Goal: Transaction & Acquisition: Book appointment/travel/reservation

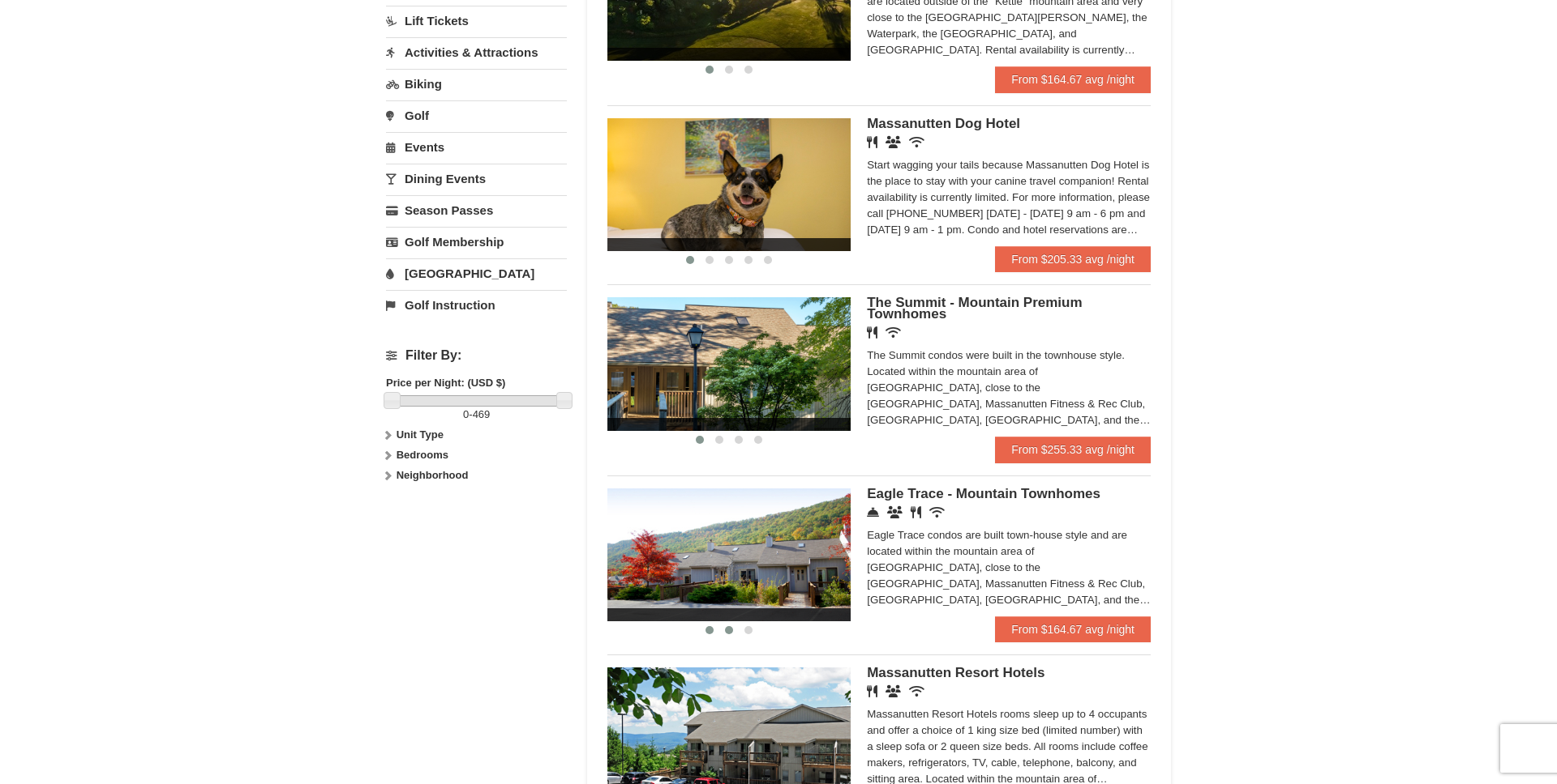
scroll to position [548, 0]
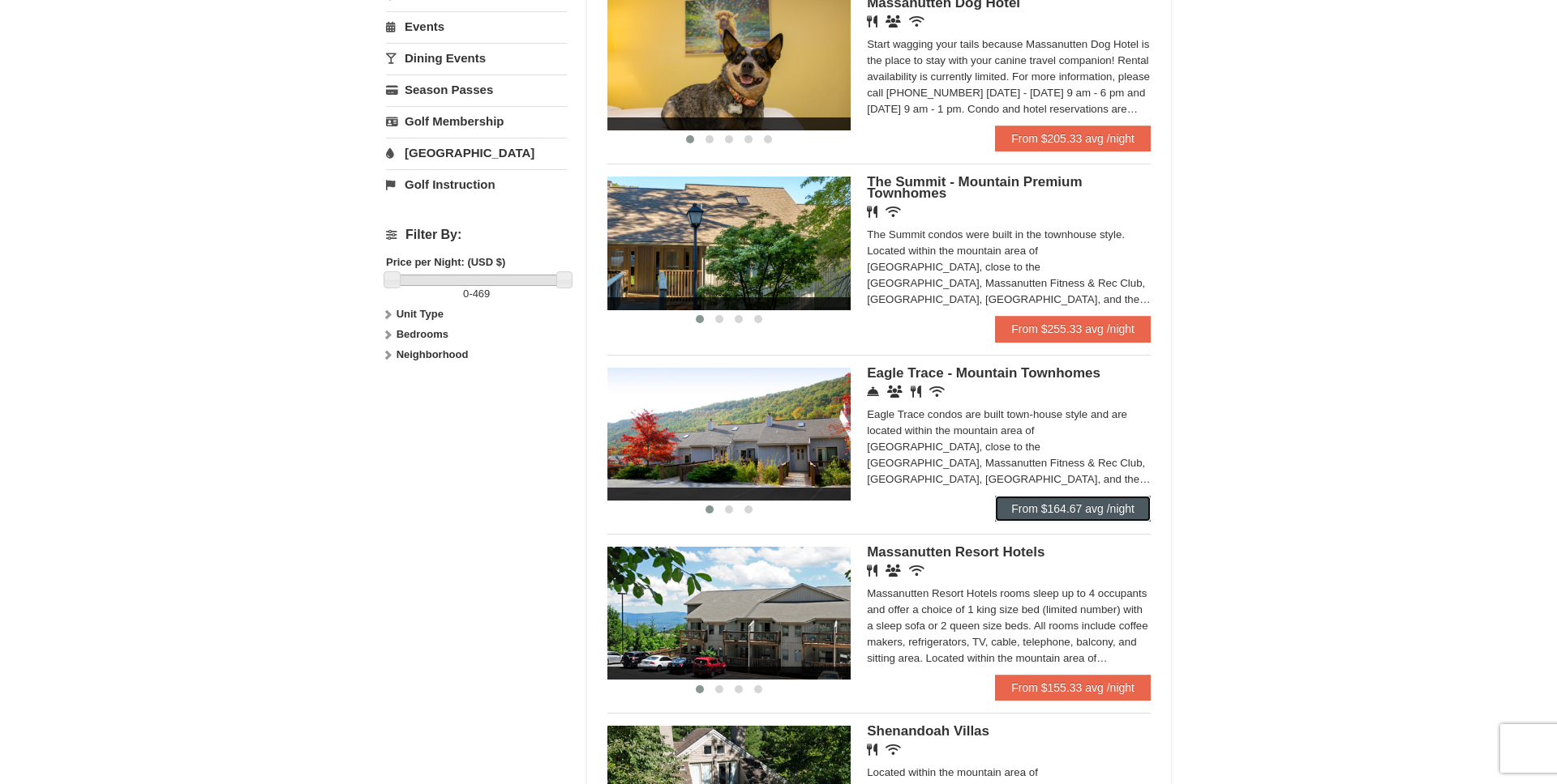
click at [1025, 507] on link "From $164.67 avg /night" at bounding box center [1072, 509] width 155 height 26
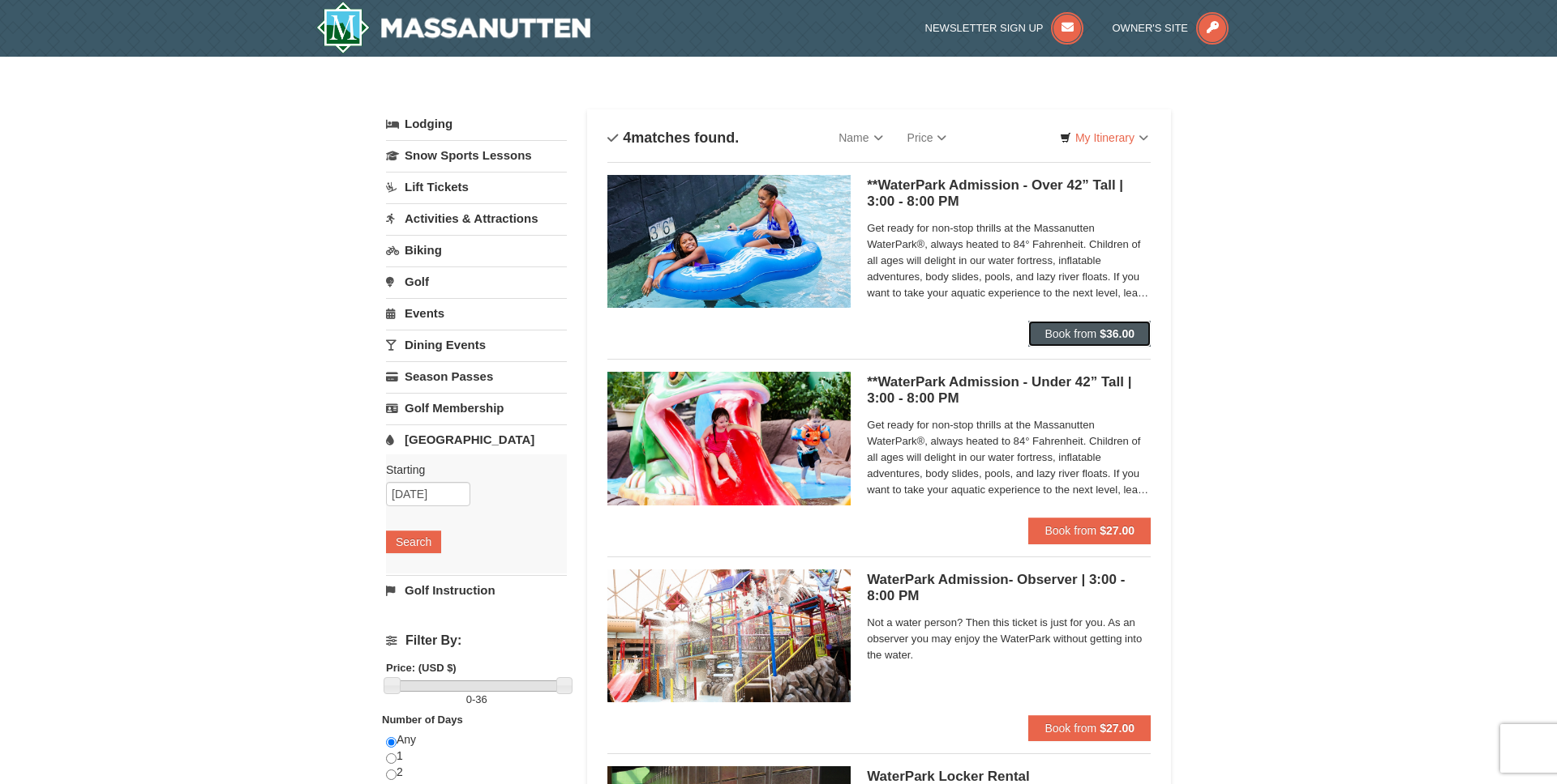
click at [1085, 334] on span "Book from" at bounding box center [1070, 334] width 52 height 13
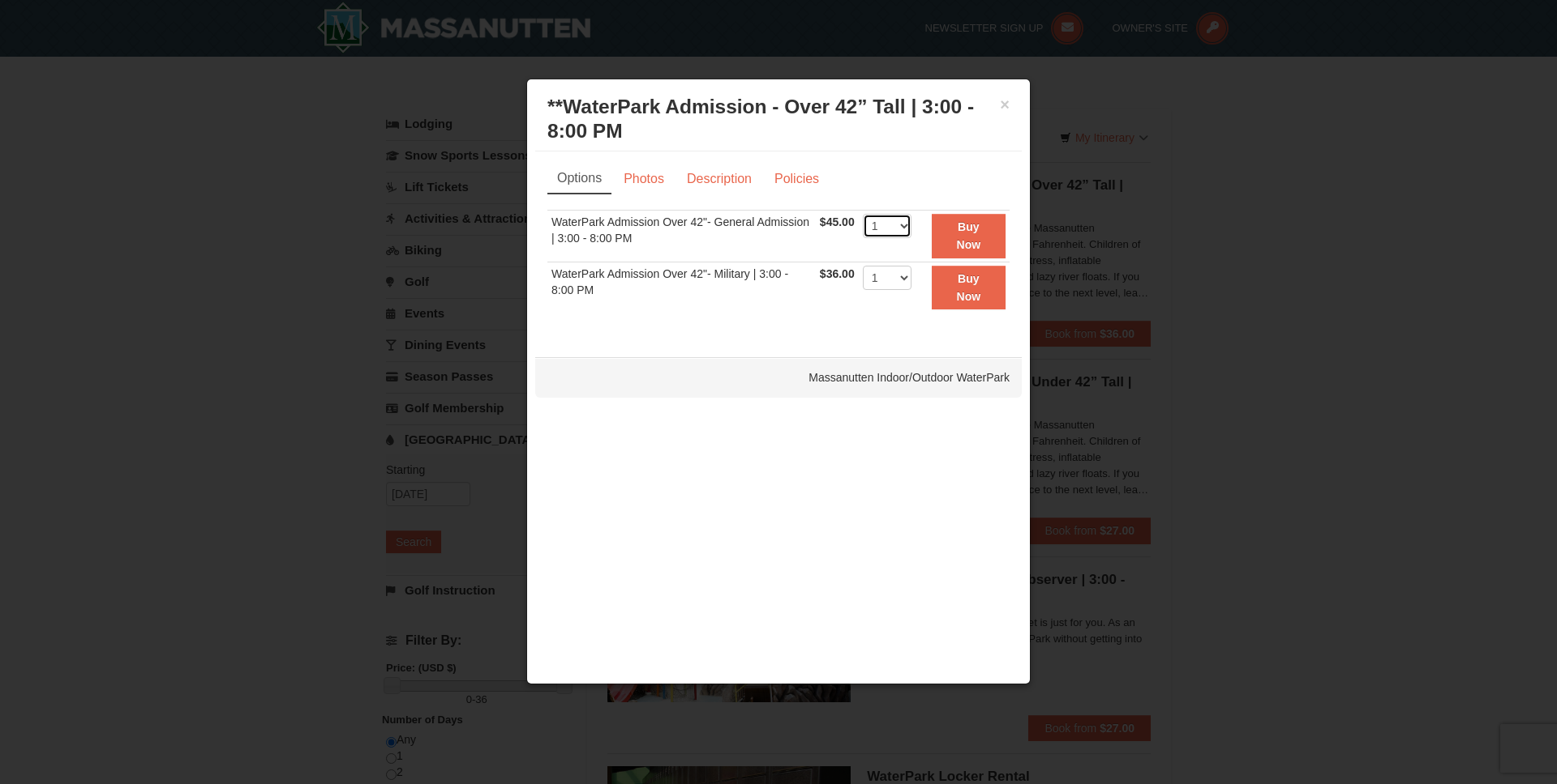
click at [901, 226] on select "1 2 3 4 5 6 7 8 9 10 11 12 13 14 15 16 17 18 19 20 21 22" at bounding box center [887, 226] width 48 height 25
select select "2"
click at [863, 214] on select "1 2 3 4 5 6 7 8 9 10 11 12 13 14 15 16 17 18 19 20 21 22" at bounding box center [887, 226] width 48 height 25
click at [632, 177] on link "Photos" at bounding box center [643, 179] width 61 height 31
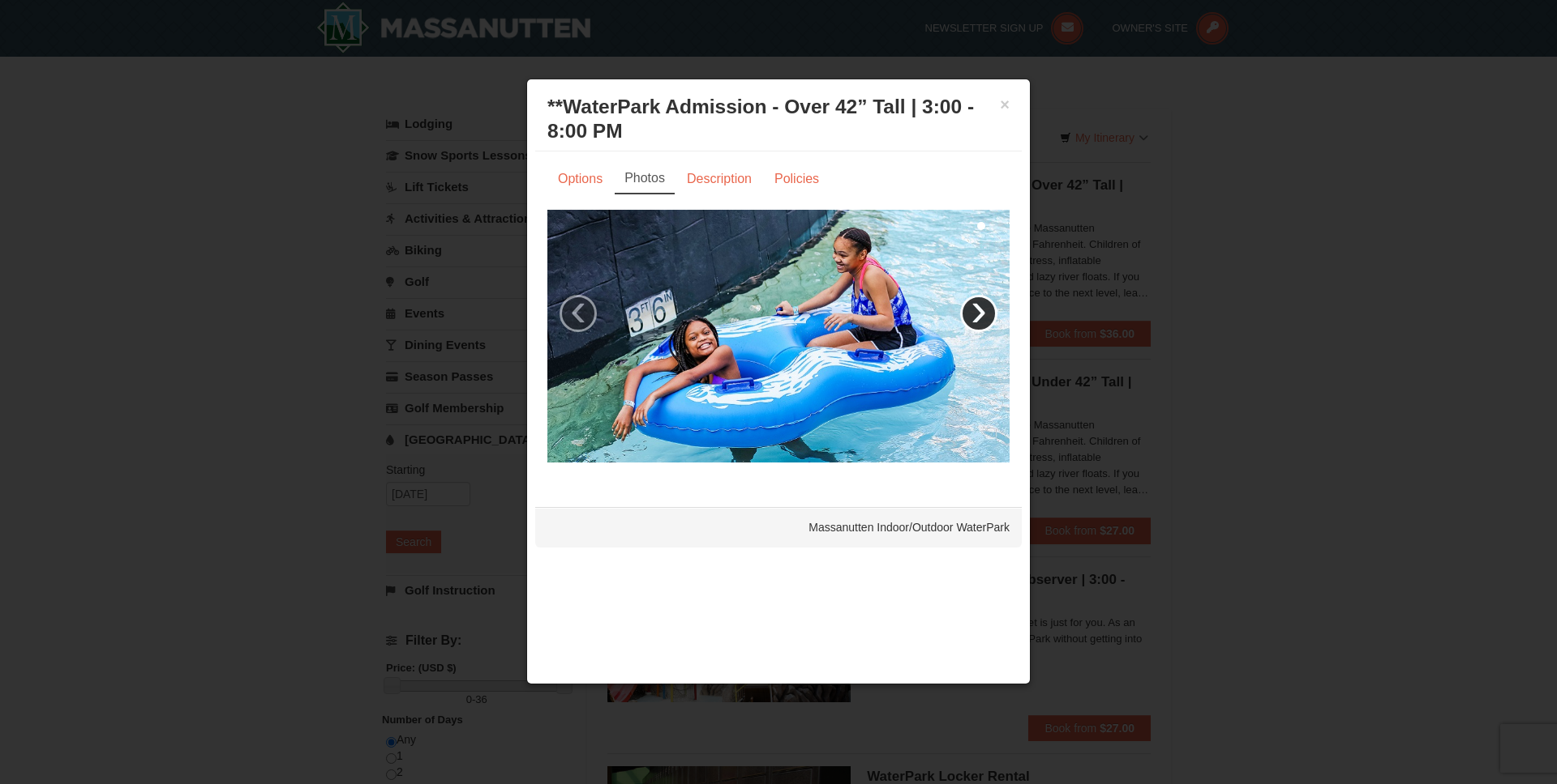
click at [976, 321] on link "›" at bounding box center [978, 313] width 37 height 37
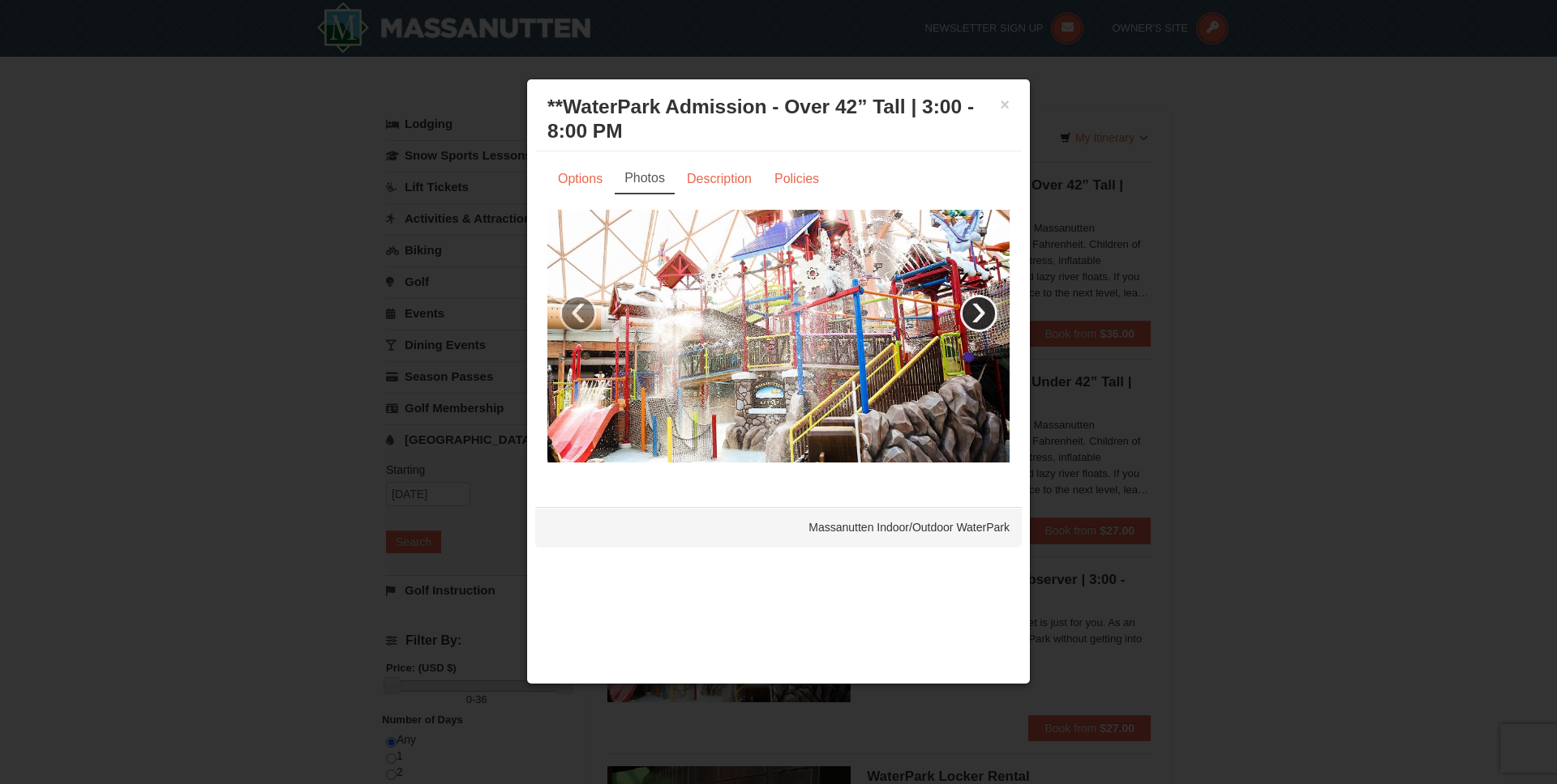
click at [976, 321] on link "›" at bounding box center [978, 313] width 37 height 37
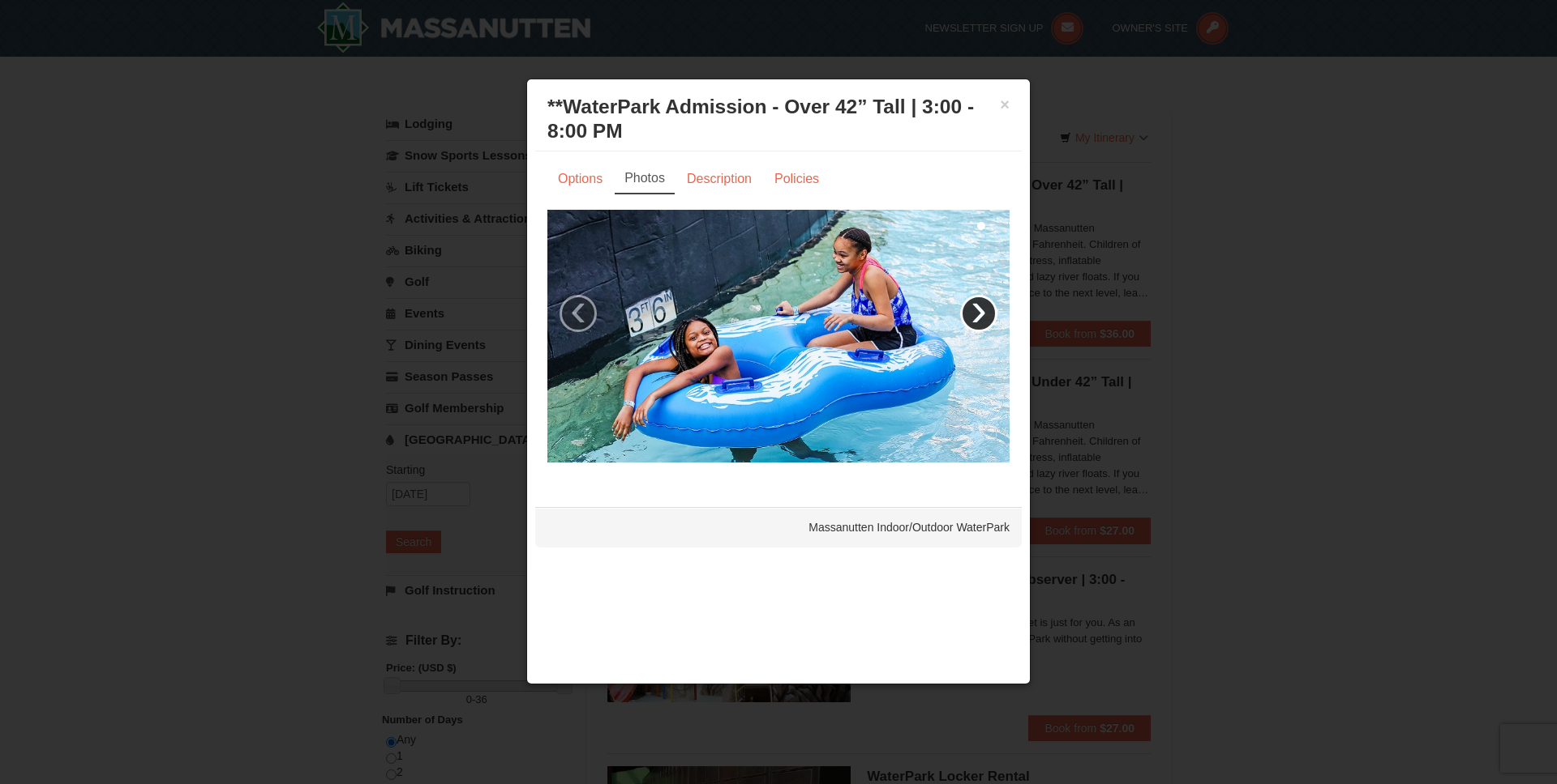
click at [976, 322] on link "›" at bounding box center [978, 313] width 37 height 37
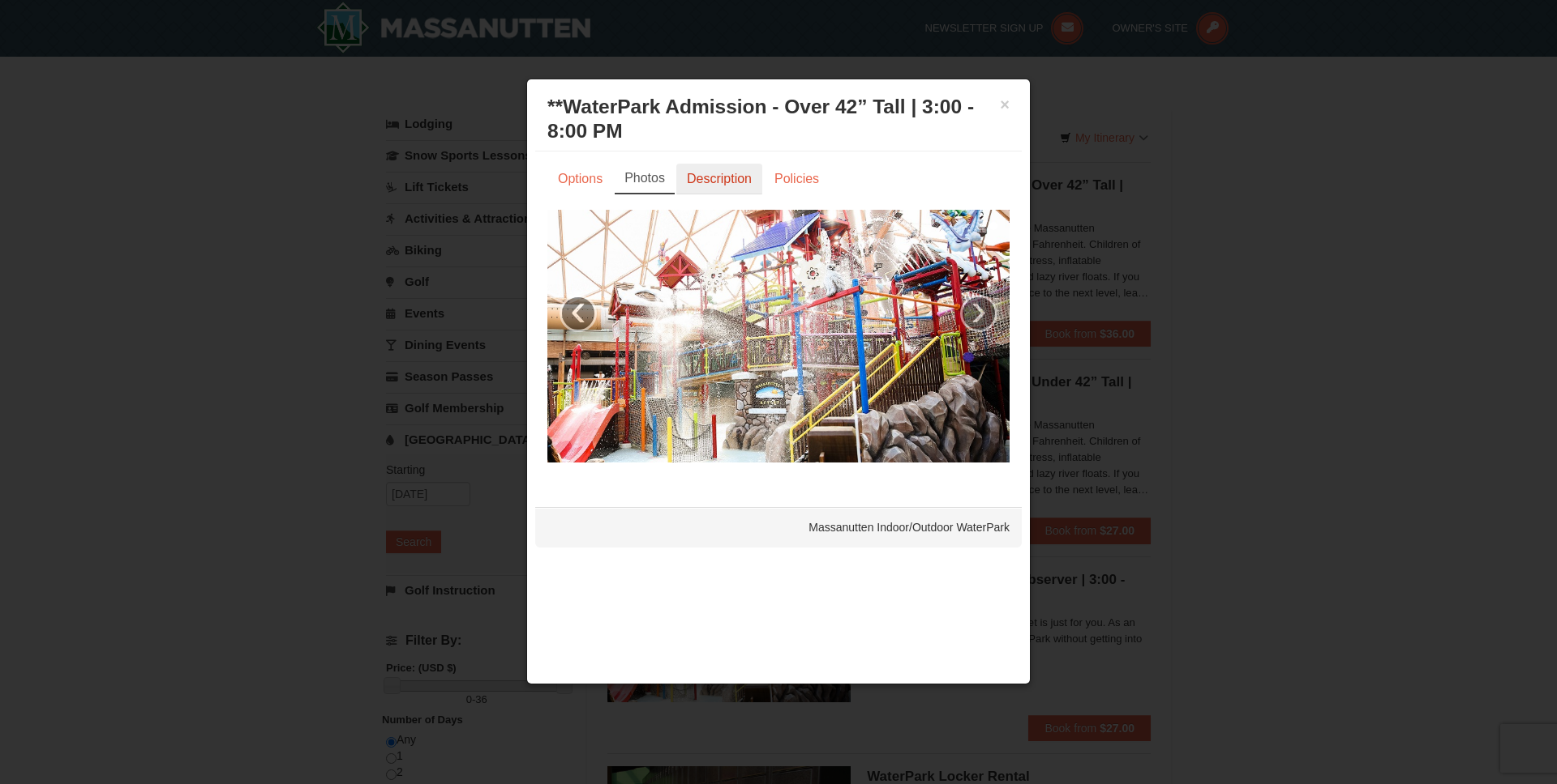
click at [724, 184] on link "Description" at bounding box center [720, 179] width 86 height 31
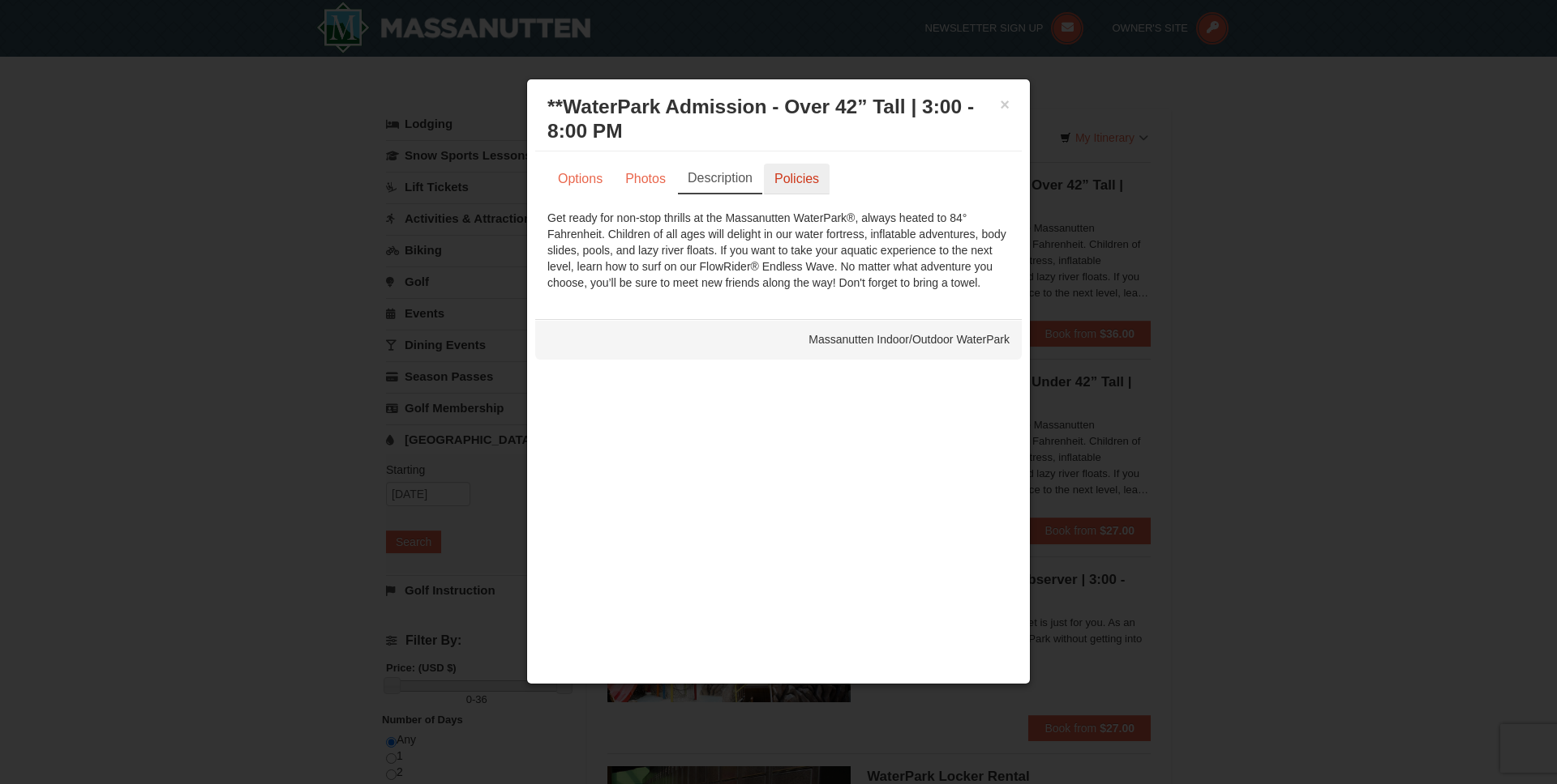
click at [795, 170] on link "Policies" at bounding box center [796, 179] width 66 height 31
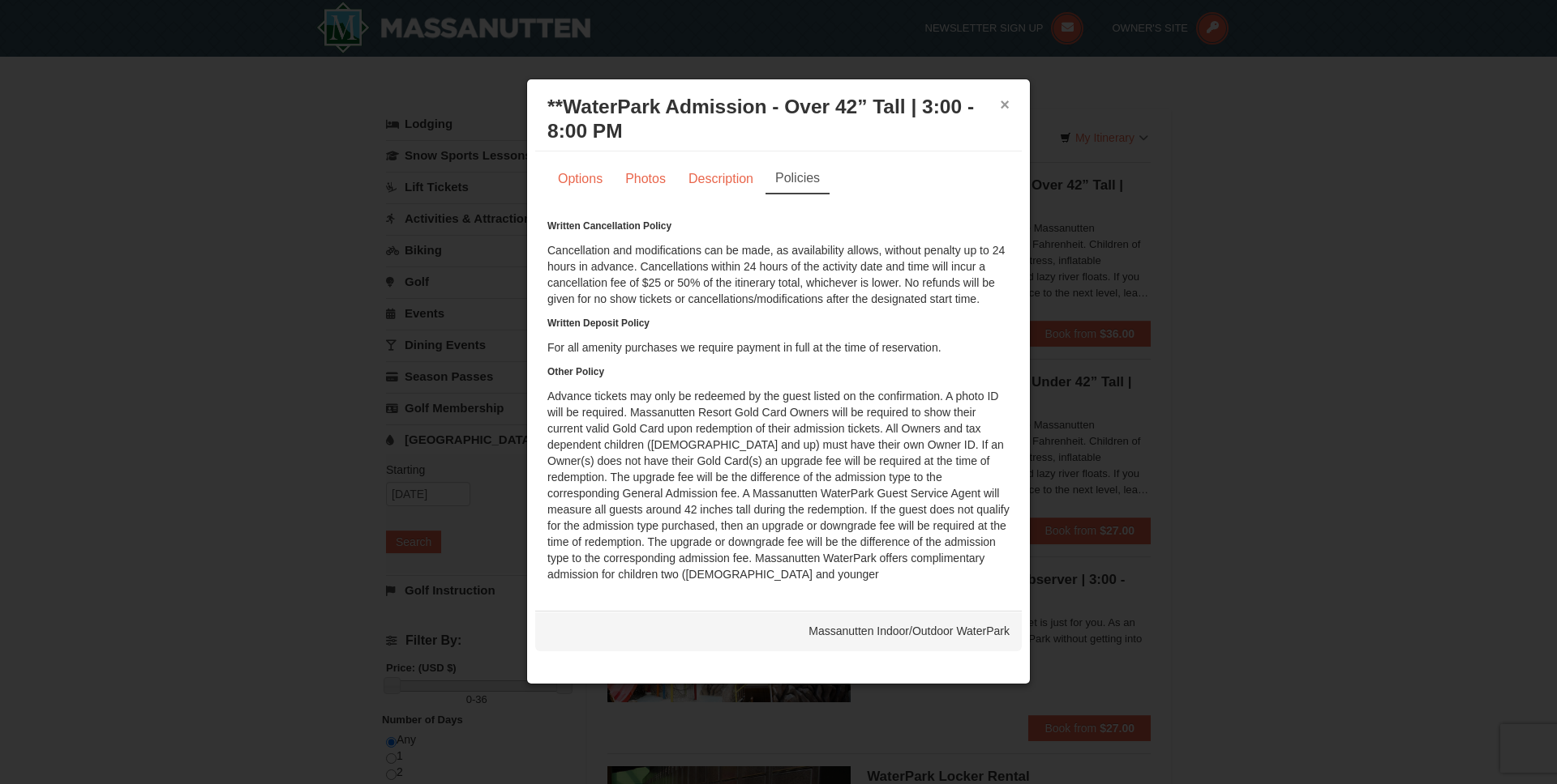
click at [1008, 111] on button "×" at bounding box center [1004, 105] width 10 height 16
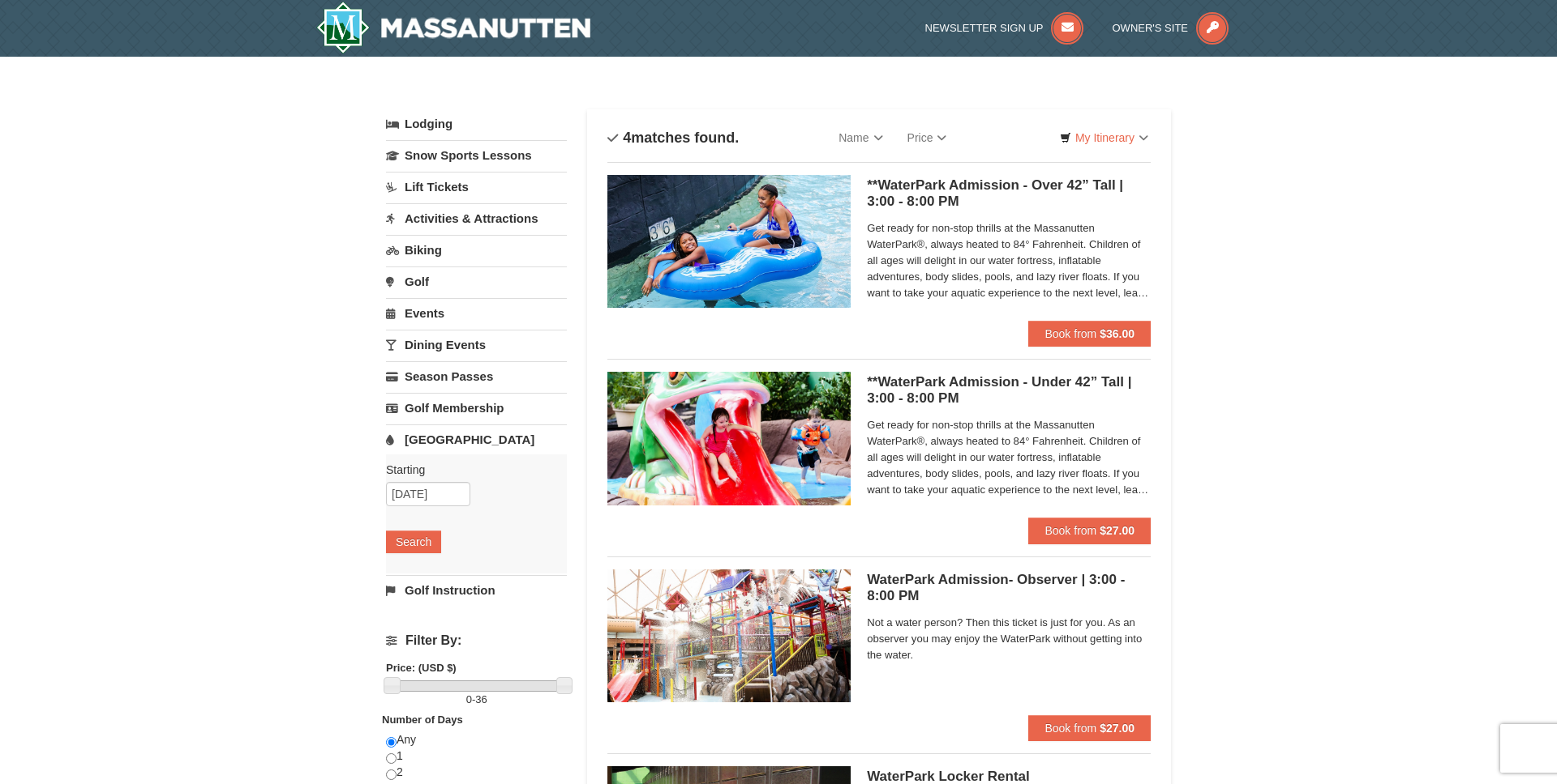
click at [455, 440] on link "[GEOGRAPHIC_DATA]" at bounding box center [476, 440] width 181 height 30
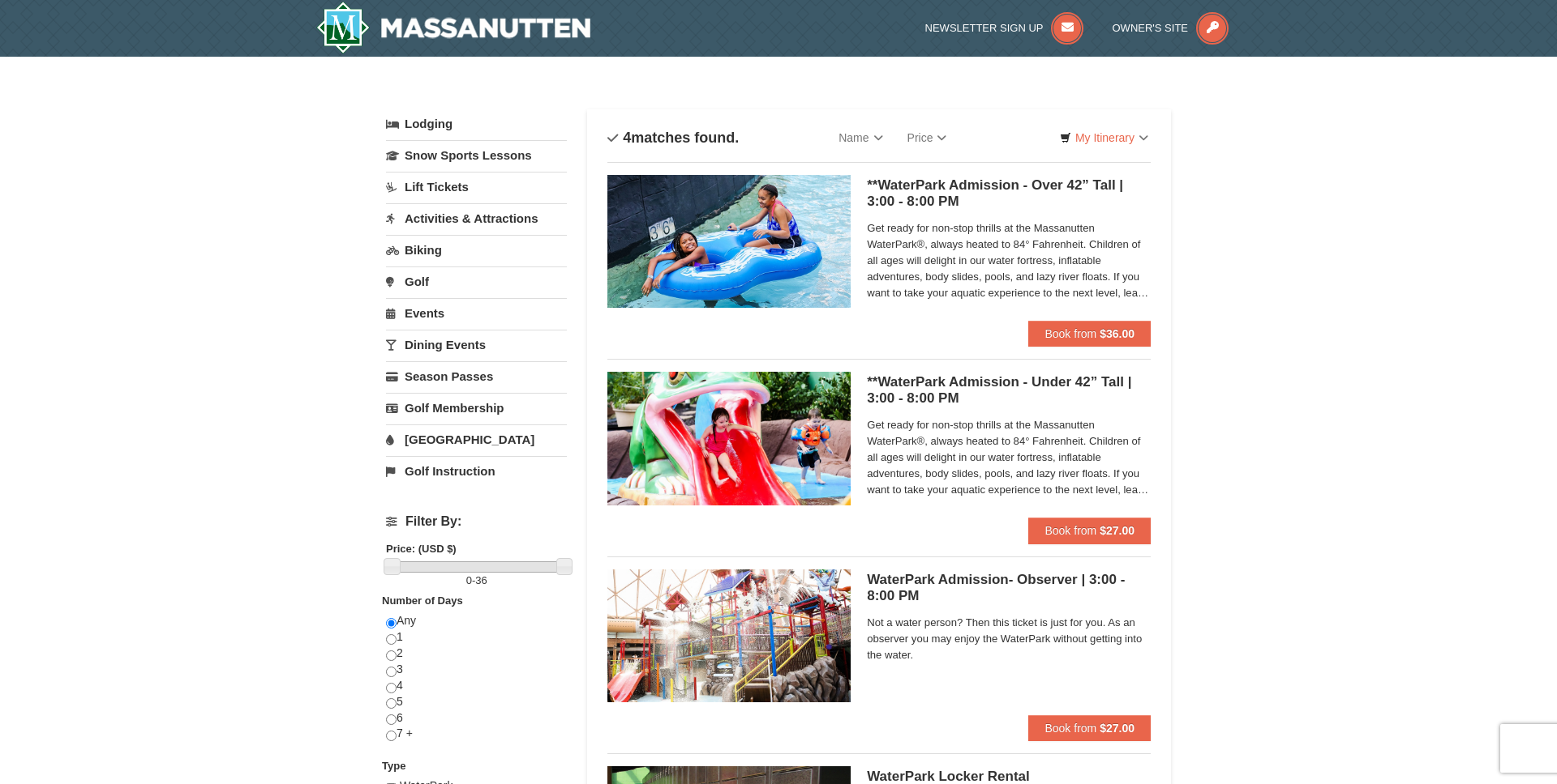
click at [476, 204] on link "Activities & Attractions" at bounding box center [476, 218] width 181 height 30
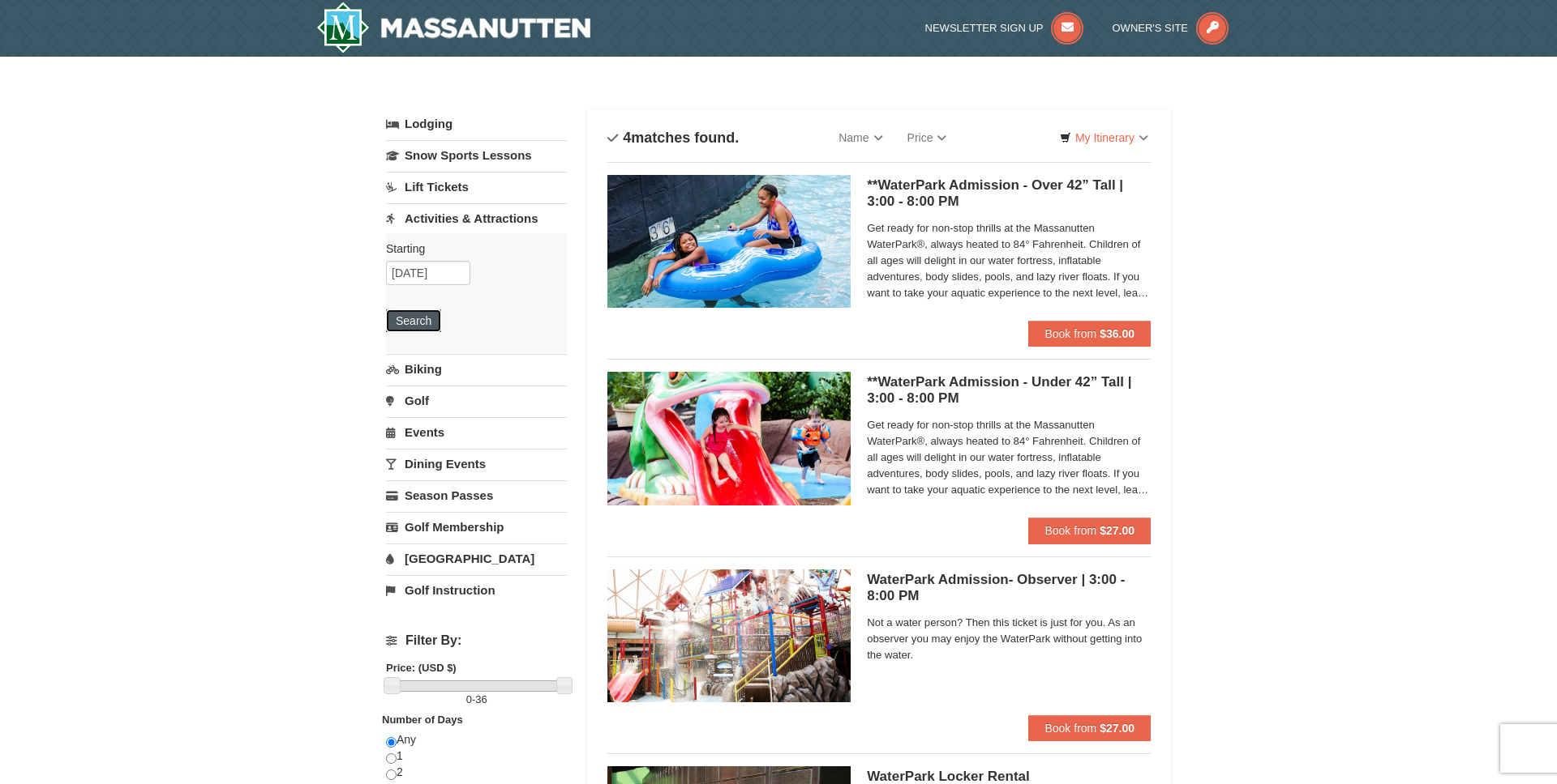
click at [420, 322] on button "Search" at bounding box center [413, 321] width 55 height 23
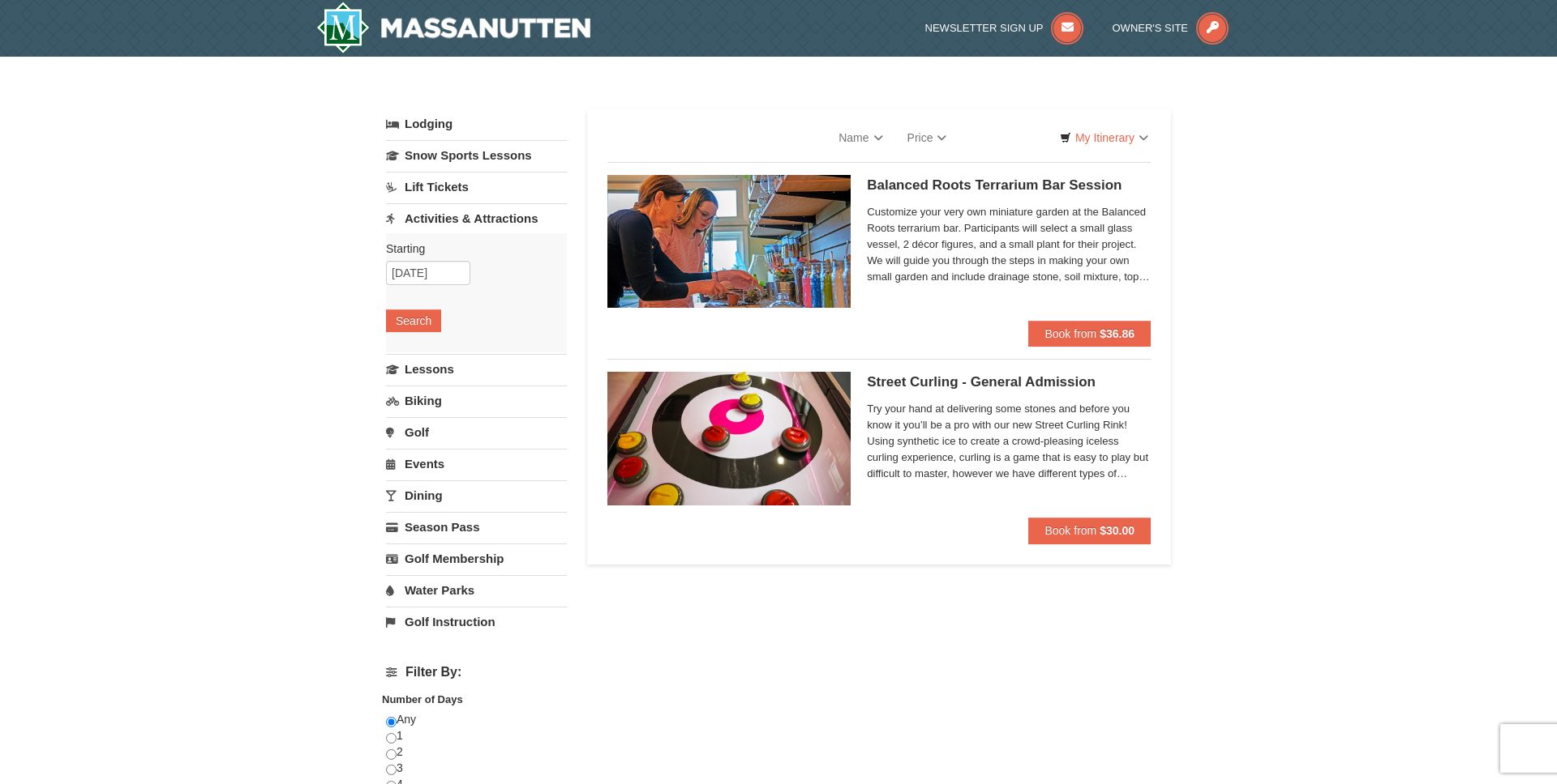
select select "9"
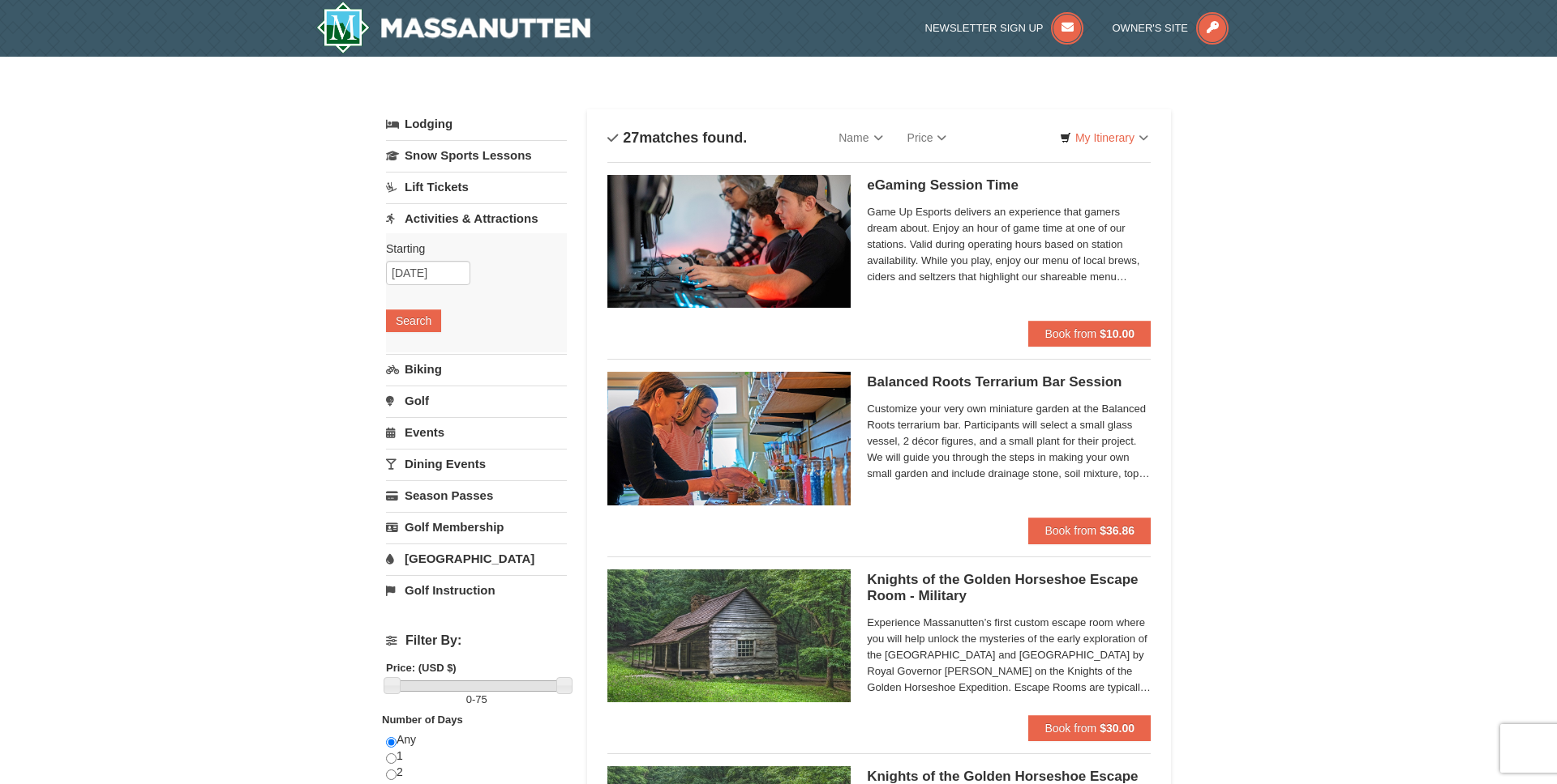
click at [443, 559] on link "[GEOGRAPHIC_DATA]" at bounding box center [476, 558] width 181 height 30
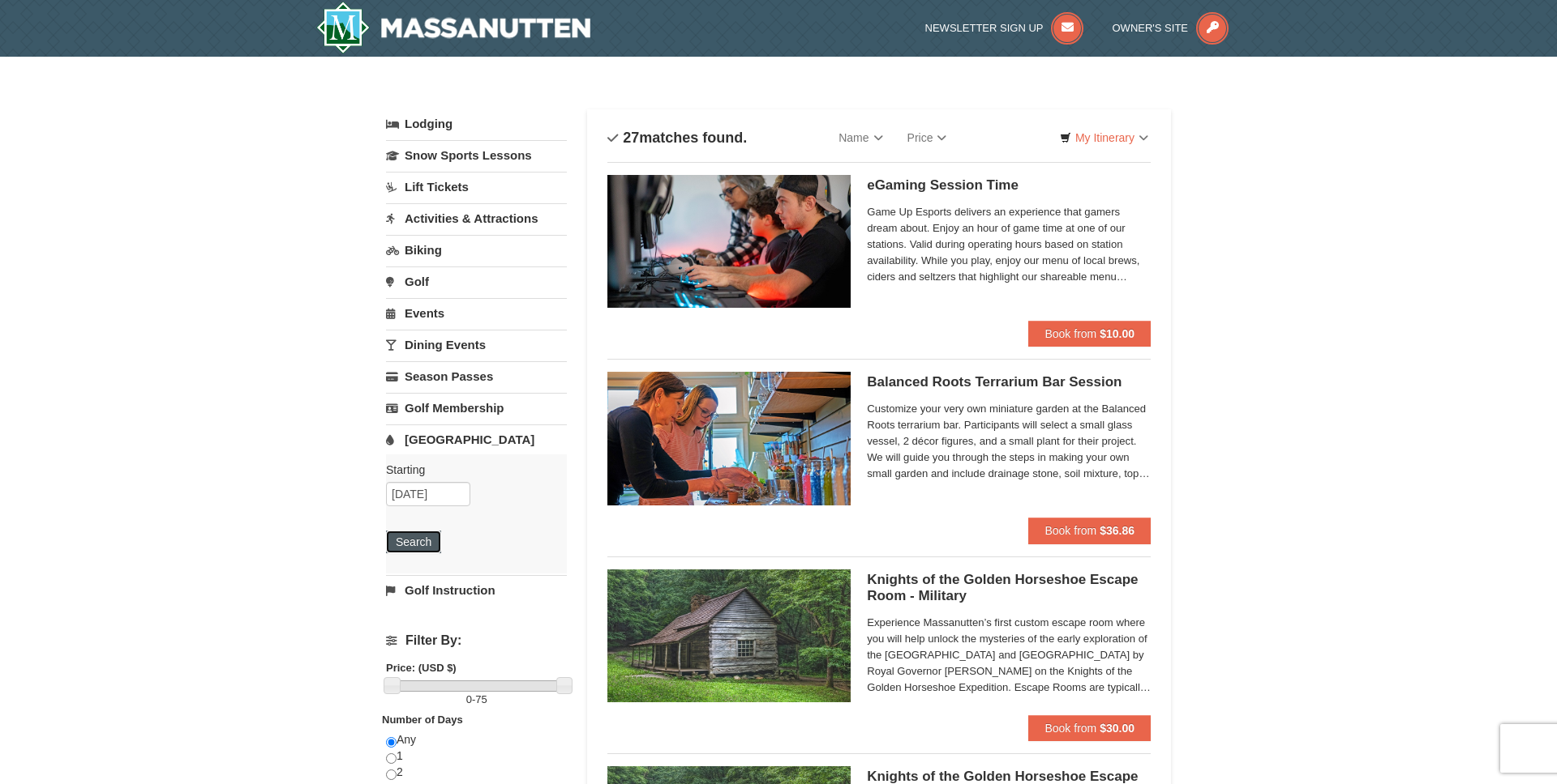
click at [416, 541] on button "Search" at bounding box center [413, 542] width 55 height 23
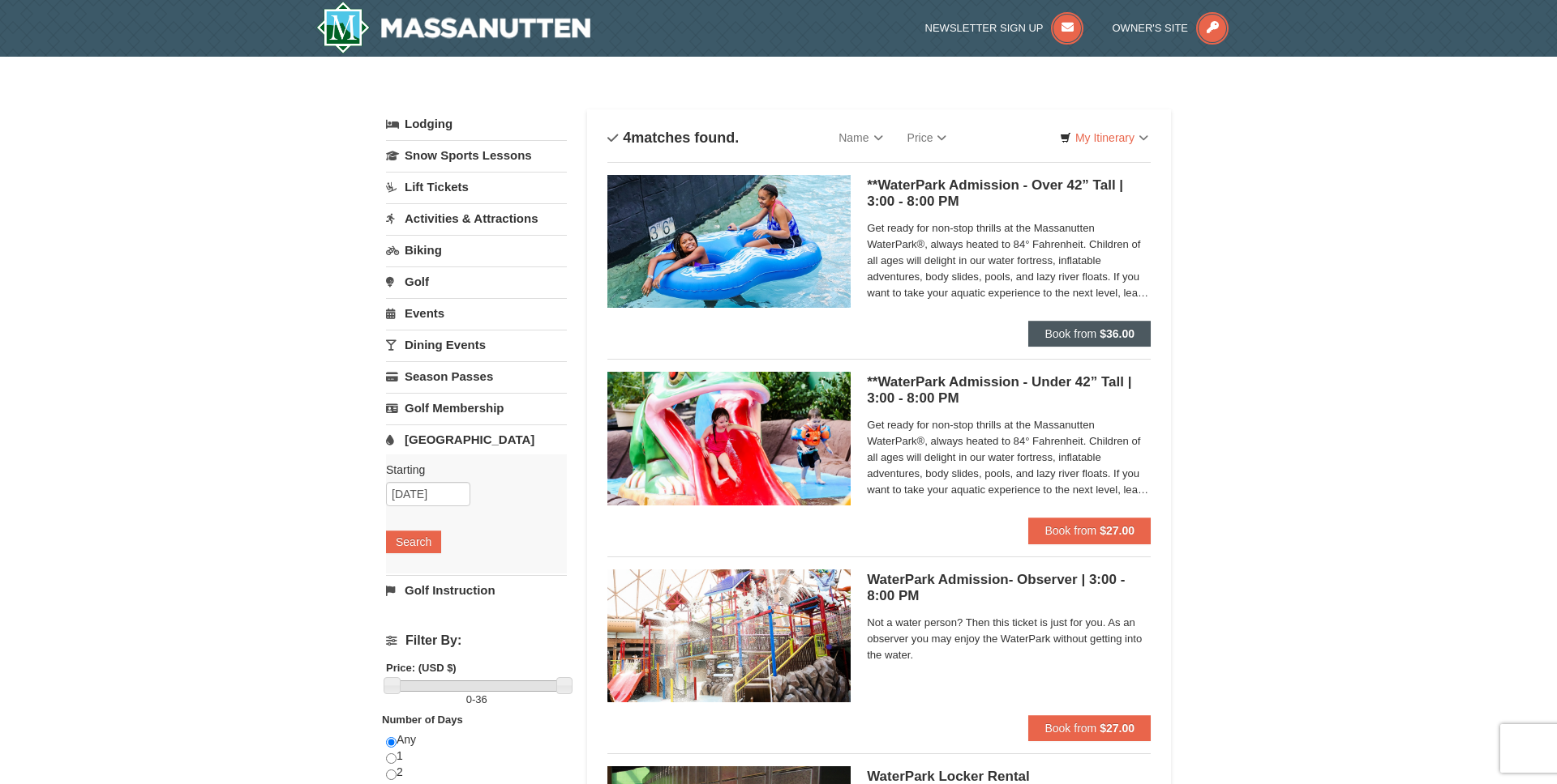
scroll to position [2, 0]
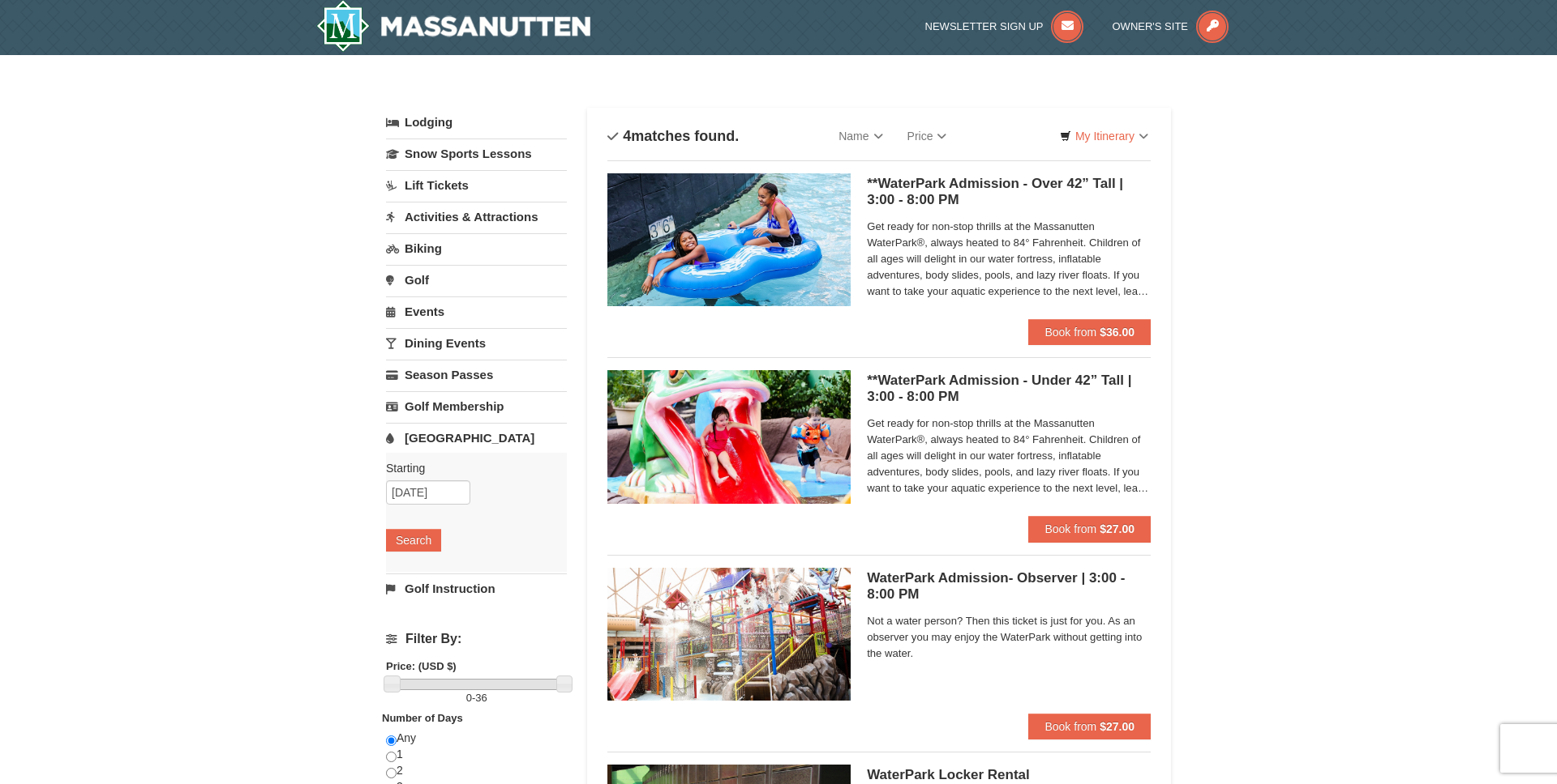
click at [1079, 274] on span "Get ready for non-stop thrills at the Massanutten WaterPark®, always heated to …" at bounding box center [1008, 259] width 283 height 81
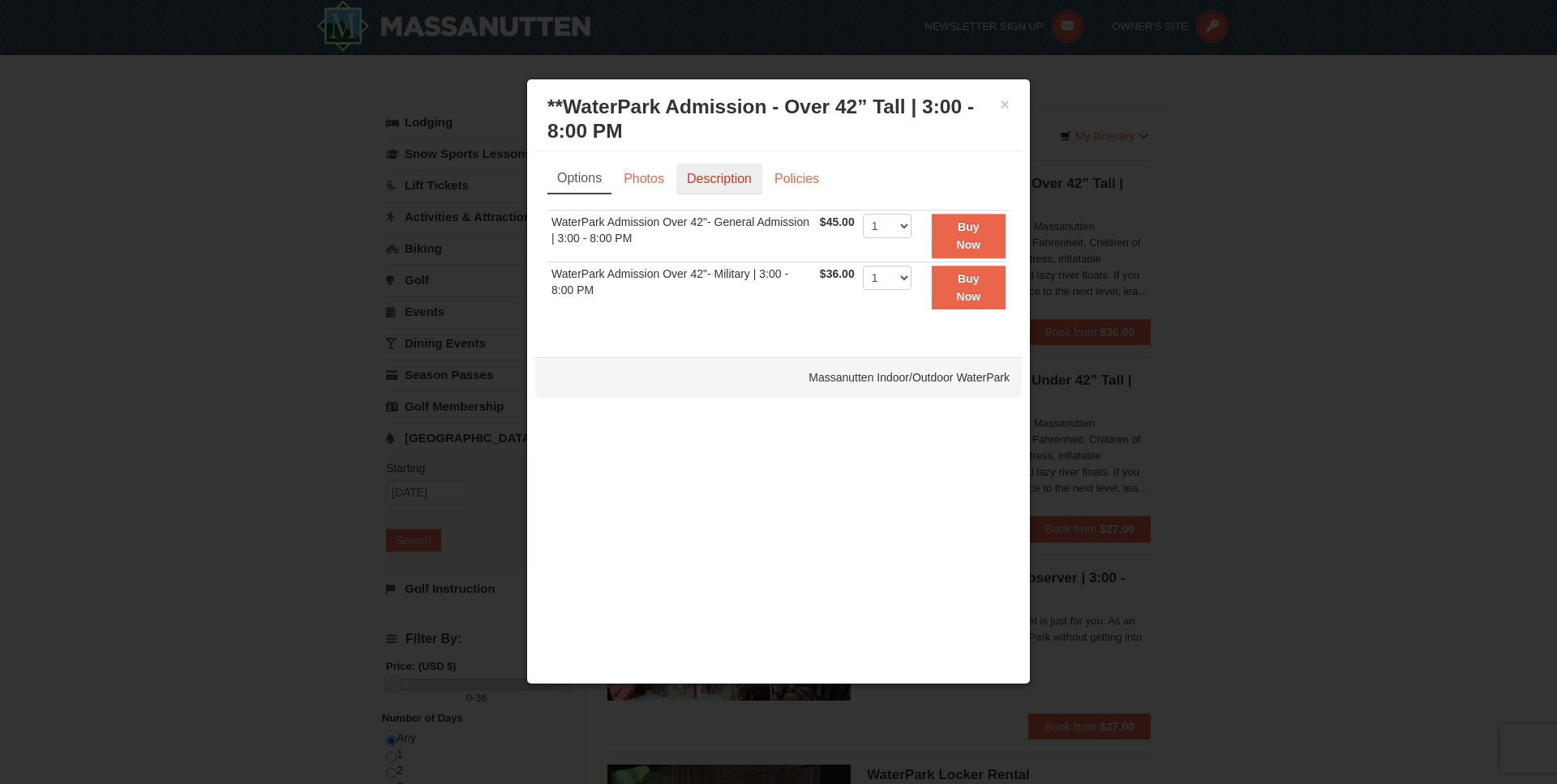
click at [748, 185] on link "Description" at bounding box center [720, 179] width 86 height 31
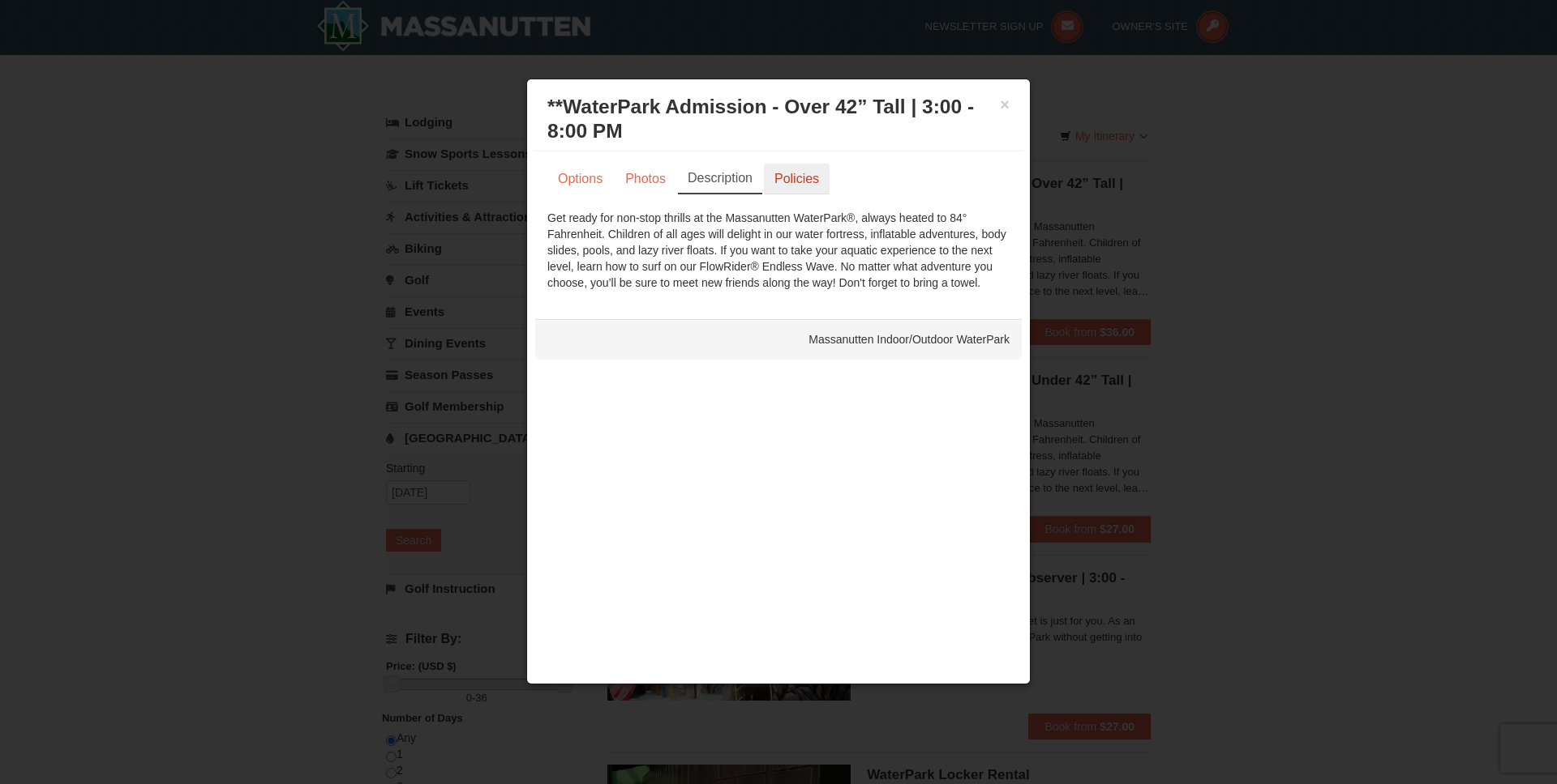
click at [800, 169] on link "Policies" at bounding box center [796, 179] width 66 height 31
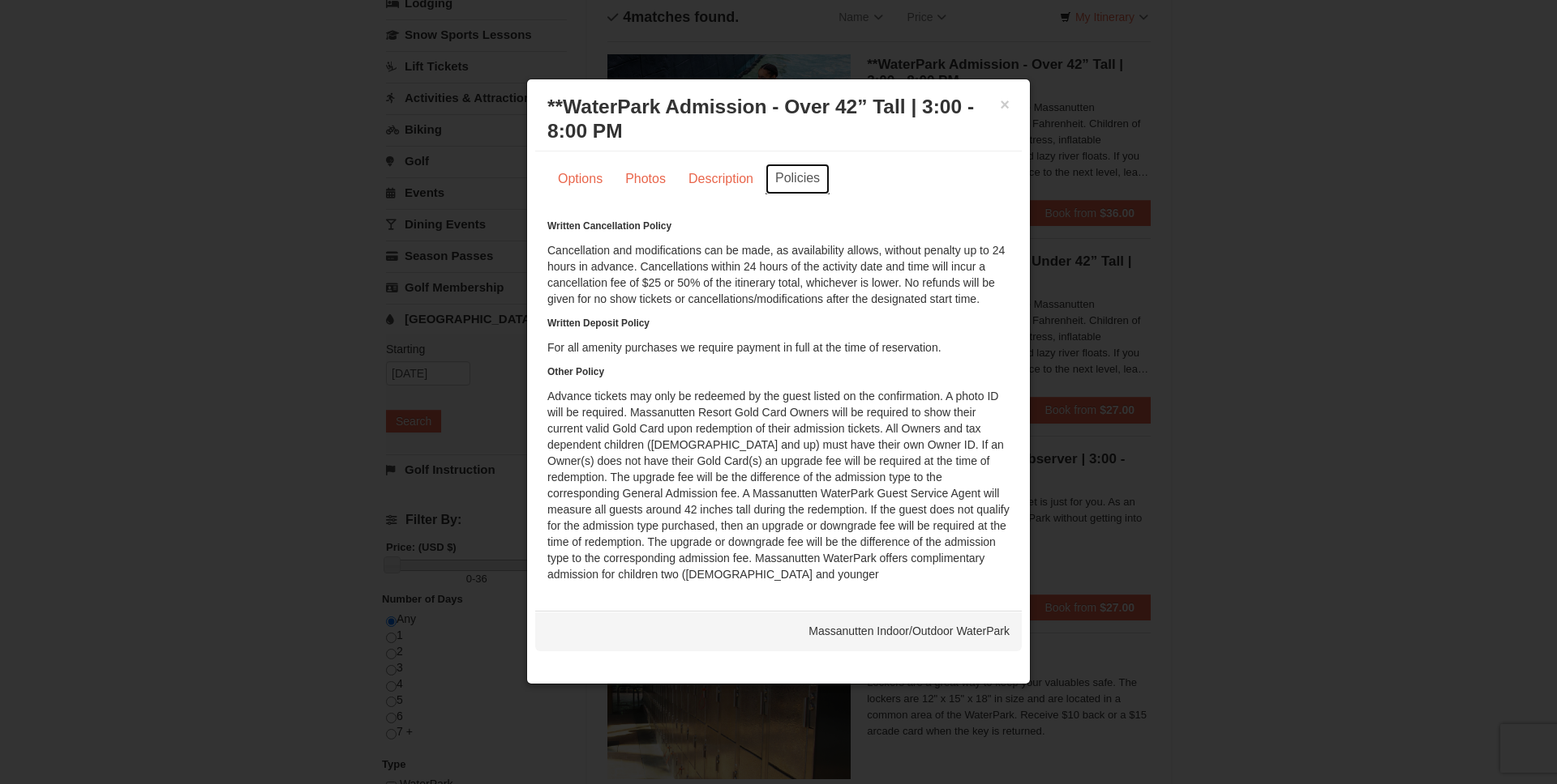
scroll to position [115, 0]
click at [702, 188] on link "Description" at bounding box center [720, 179] width 86 height 31
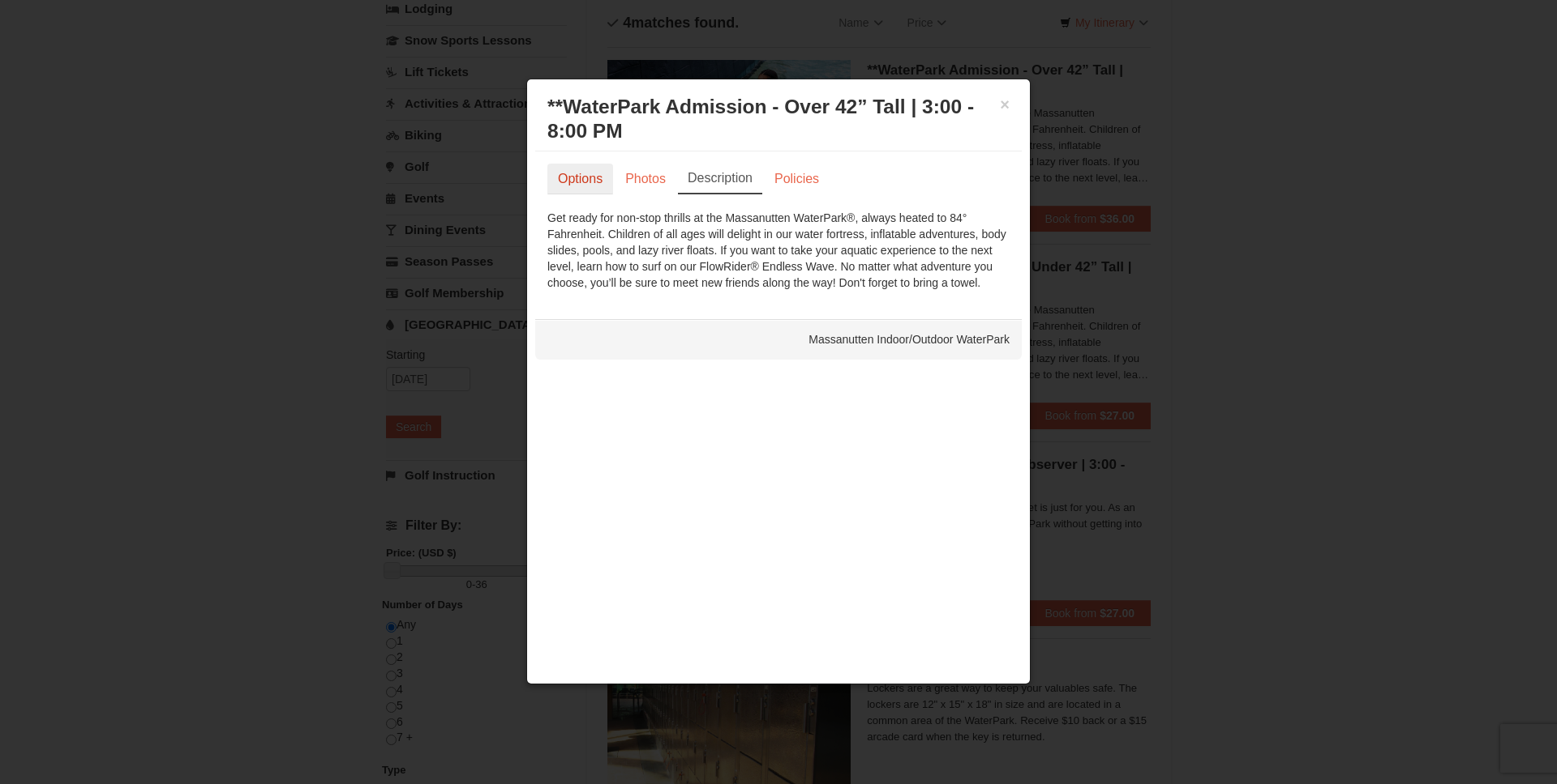
click at [595, 172] on link "Options" at bounding box center [581, 179] width 66 height 31
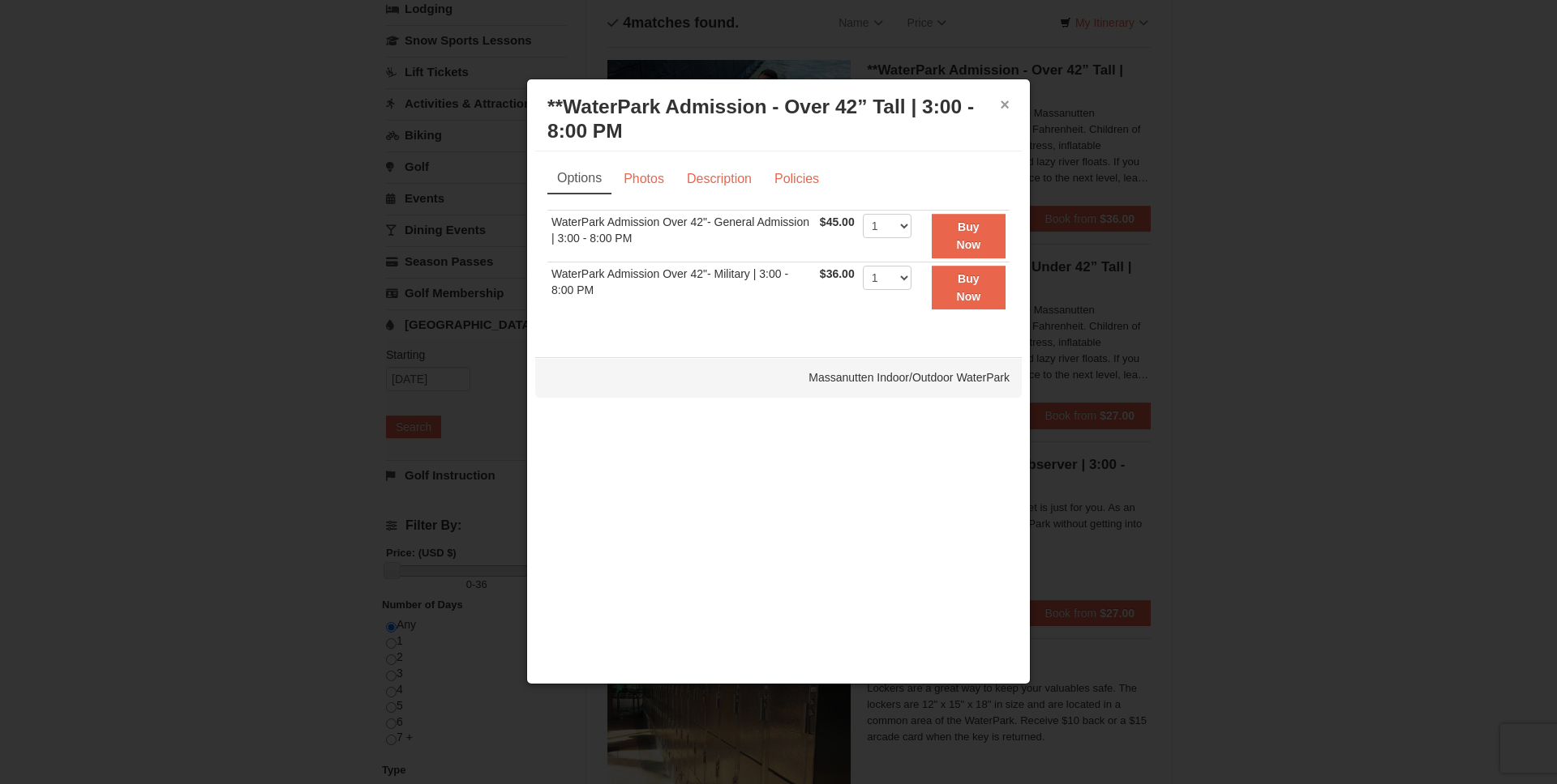
click at [1002, 106] on button "×" at bounding box center [1004, 105] width 10 height 16
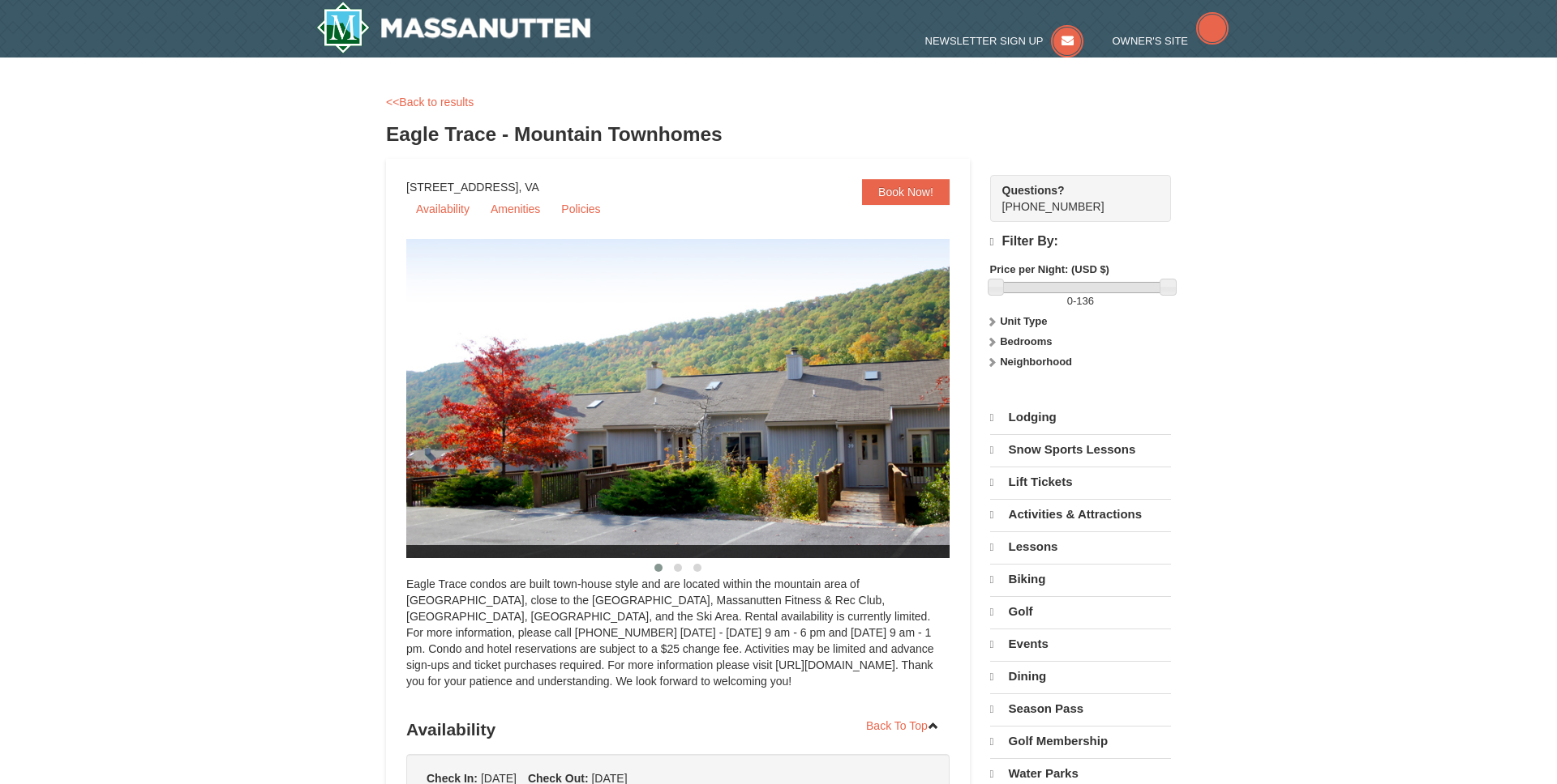
select select "9"
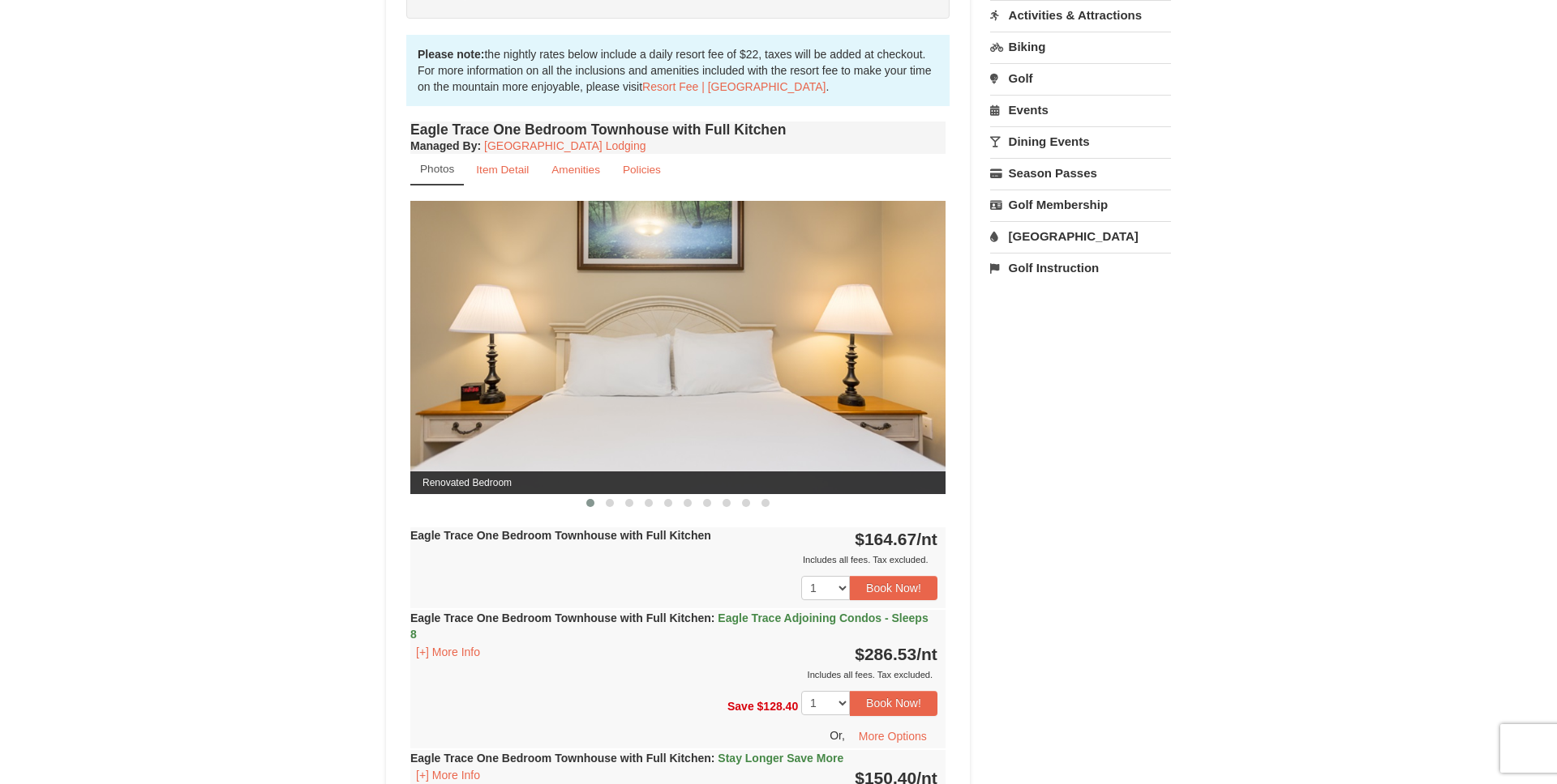
scroll to position [507, 0]
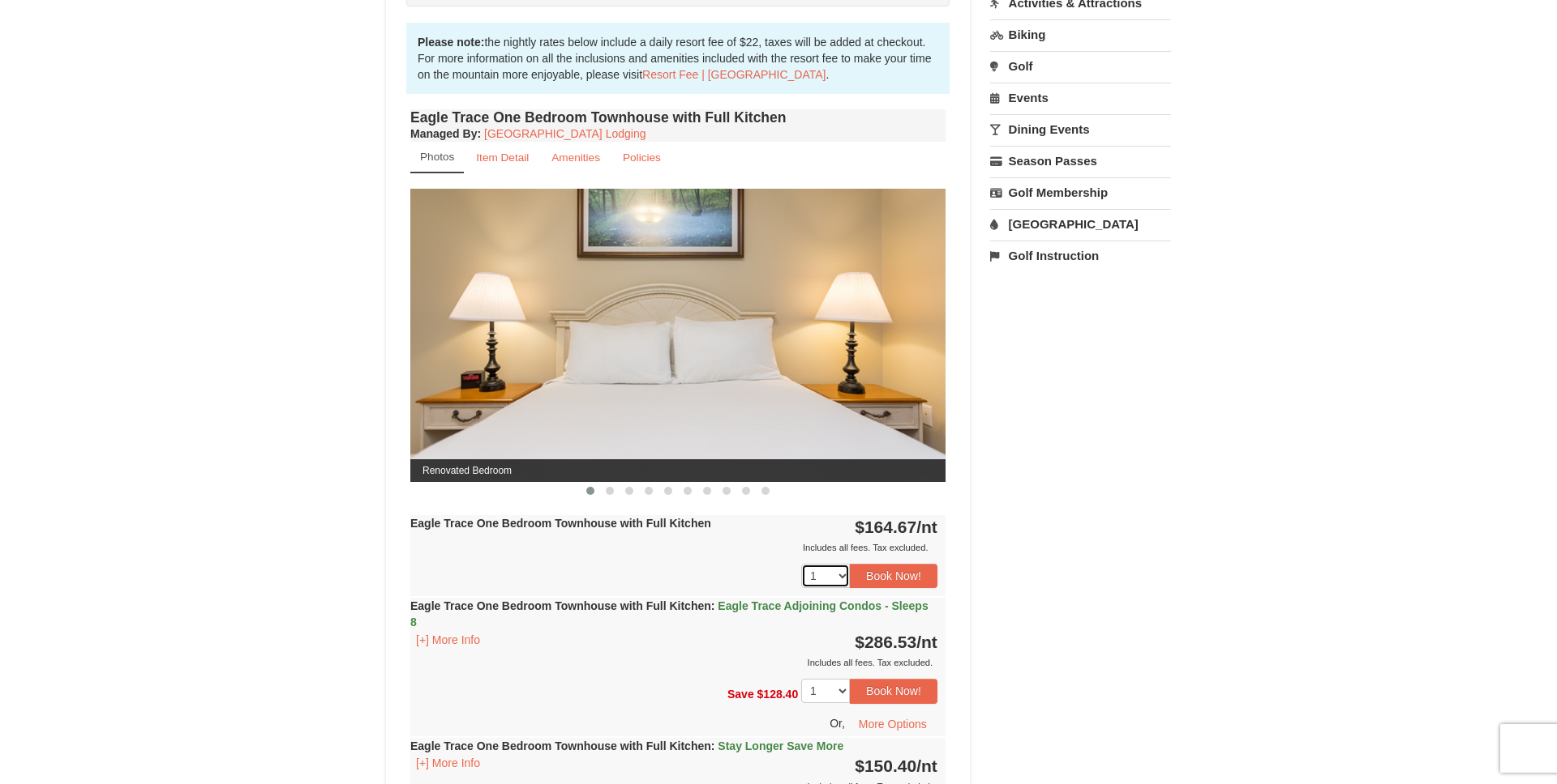
click at [820, 578] on select "1 2 3 4 5 6 7 8 9 10 11 12 13 14 15 16 17 18" at bounding box center [825, 576] width 48 height 25
select select "2"
click at [801, 564] on select "1 2 3 4 5 6 7 8 9 10 11 12 13 14 15 16 17 18" at bounding box center [825, 576] width 48 height 25
click at [878, 579] on button "Book Now!" at bounding box center [893, 576] width 88 height 25
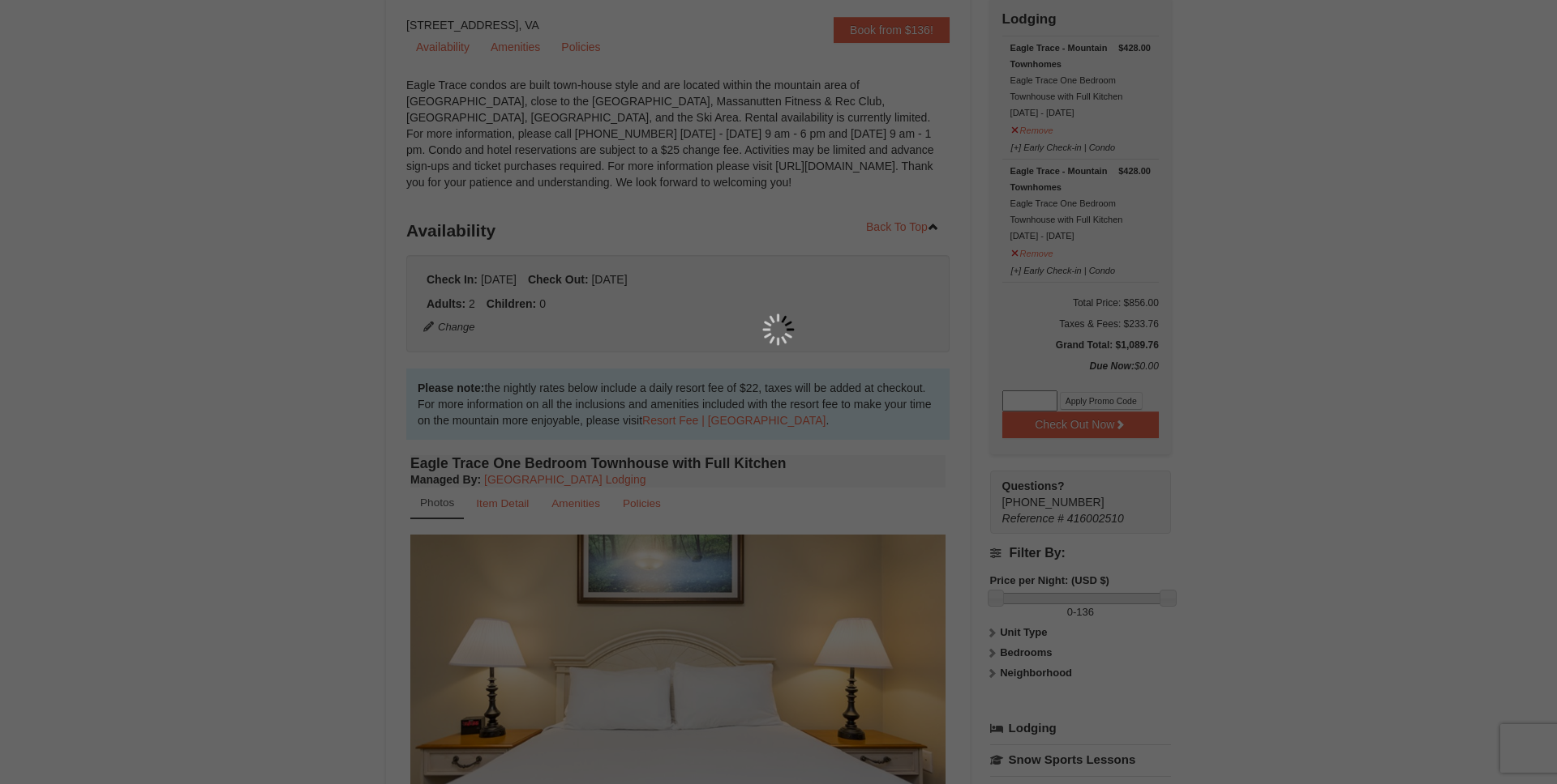
scroll to position [158, 0]
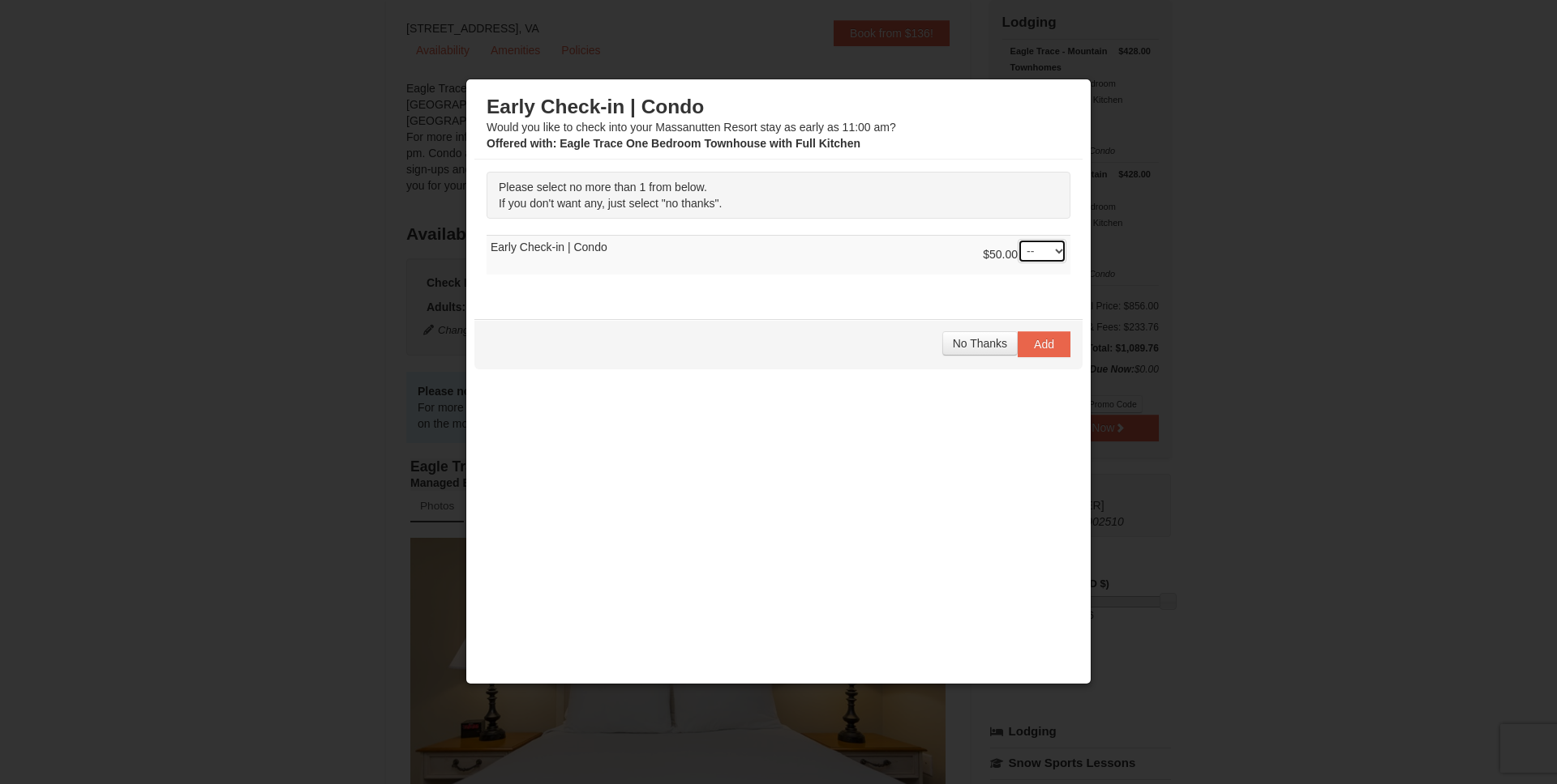
click at [1040, 250] on select "-- 01" at bounding box center [1041, 251] width 48 height 25
click at [986, 350] on button "No Thanks" at bounding box center [980, 344] width 75 height 25
click at [987, 350] on button "No Thanks" at bounding box center [980, 344] width 75 height 25
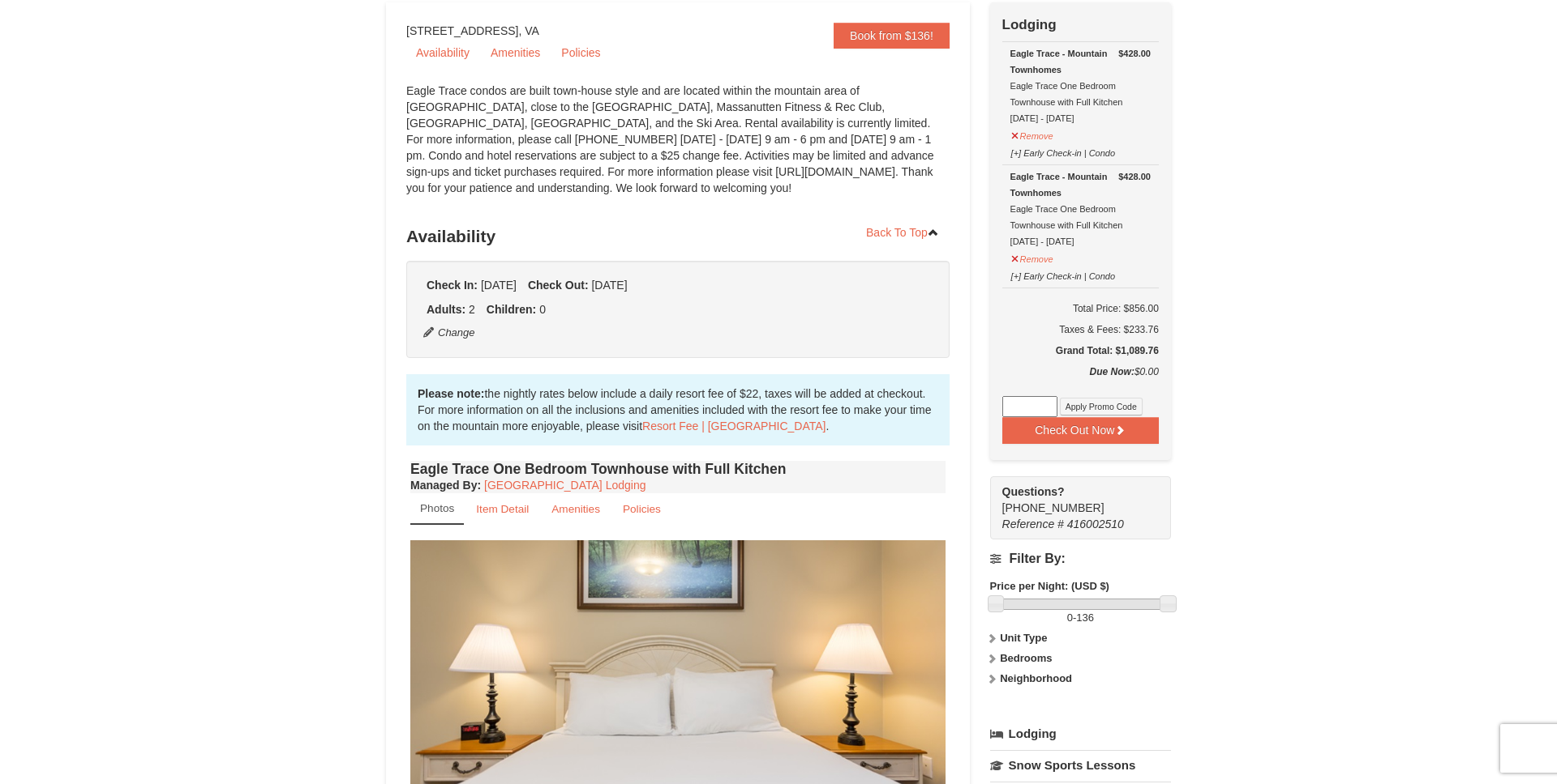
scroll to position [60, 0]
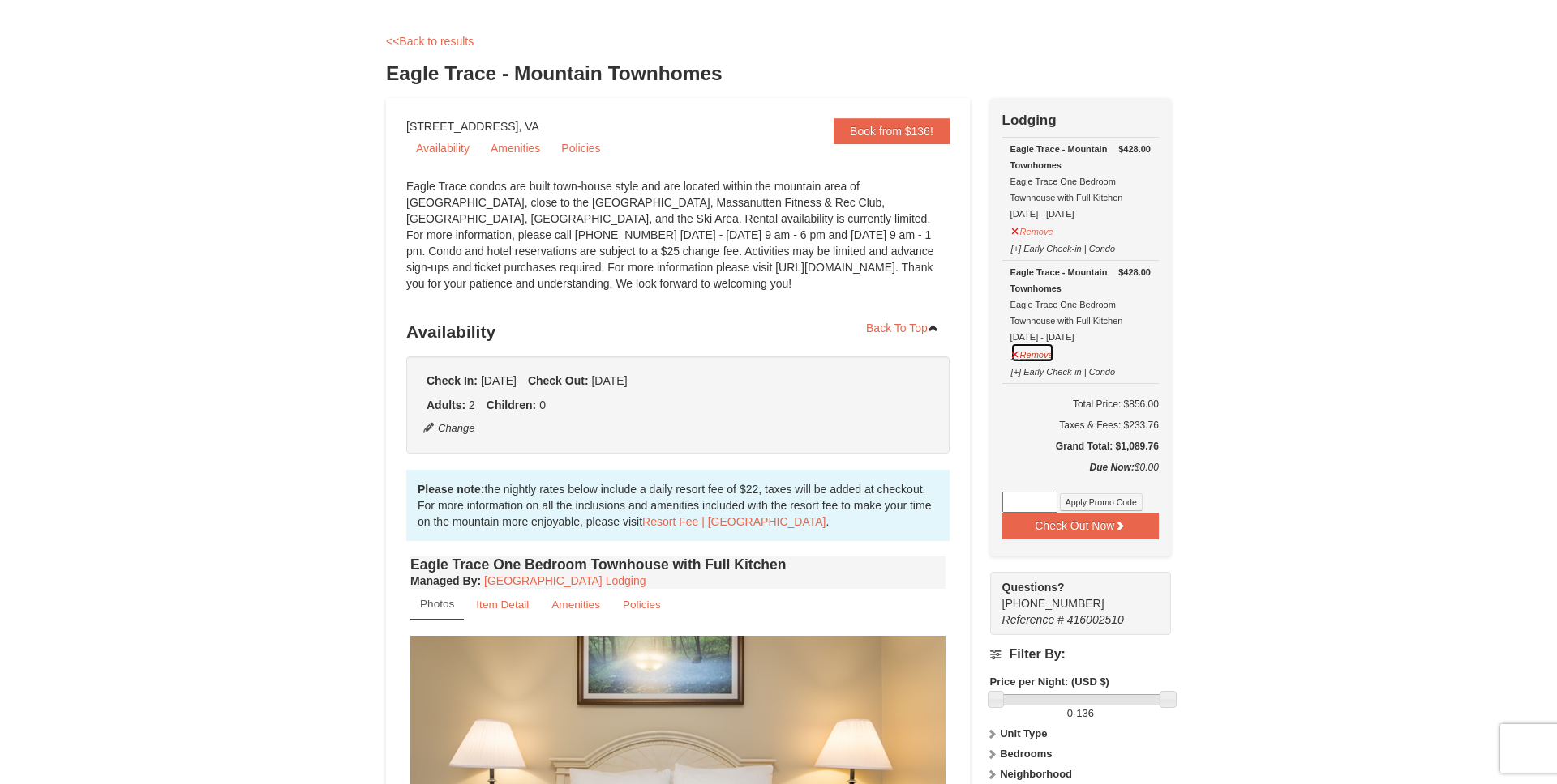
click at [1021, 351] on button "Remove" at bounding box center [1032, 353] width 44 height 20
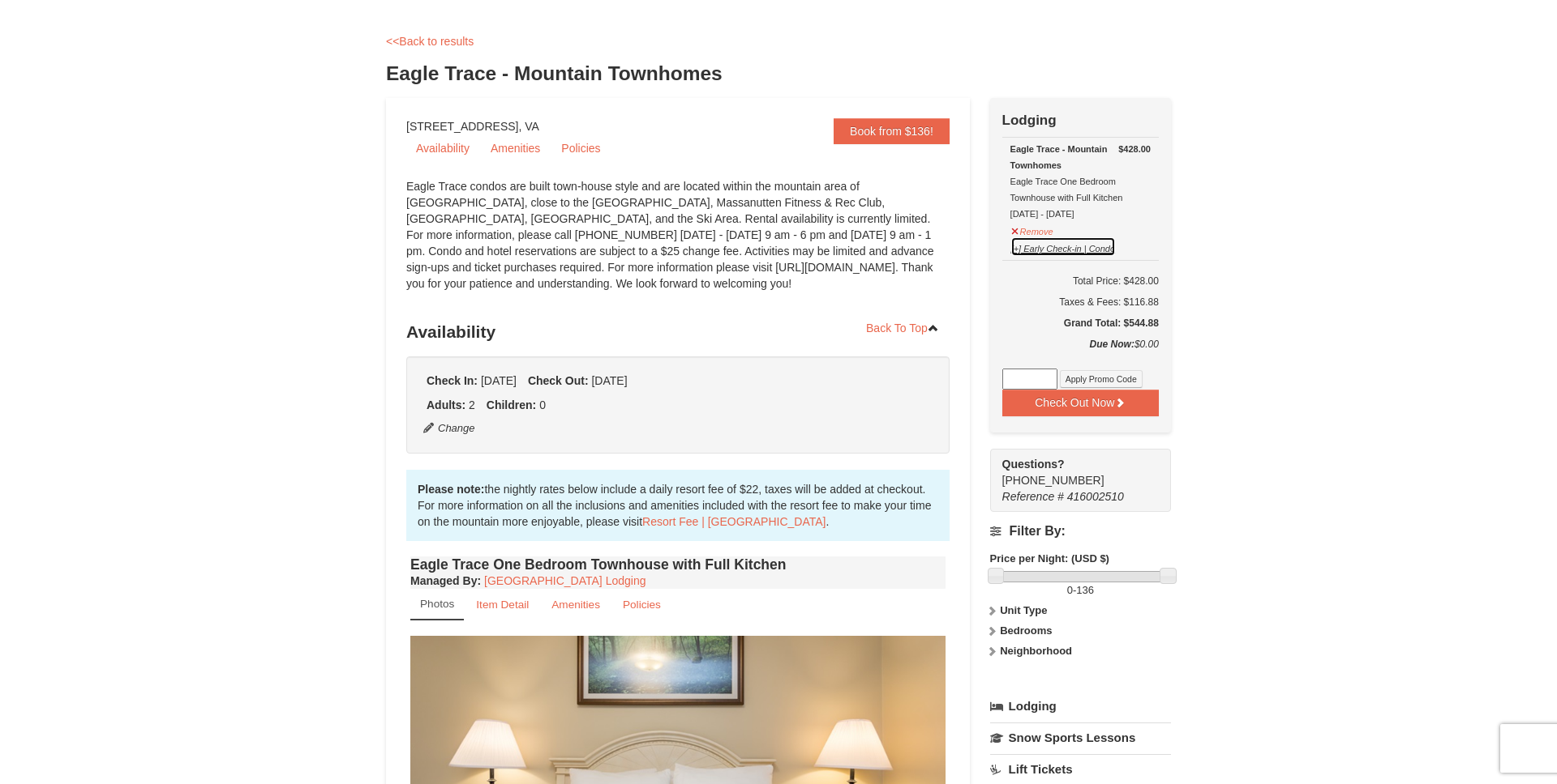
click at [1048, 247] on button "[+] Early Check-in | Condo" at bounding box center [1063, 247] width 106 height 20
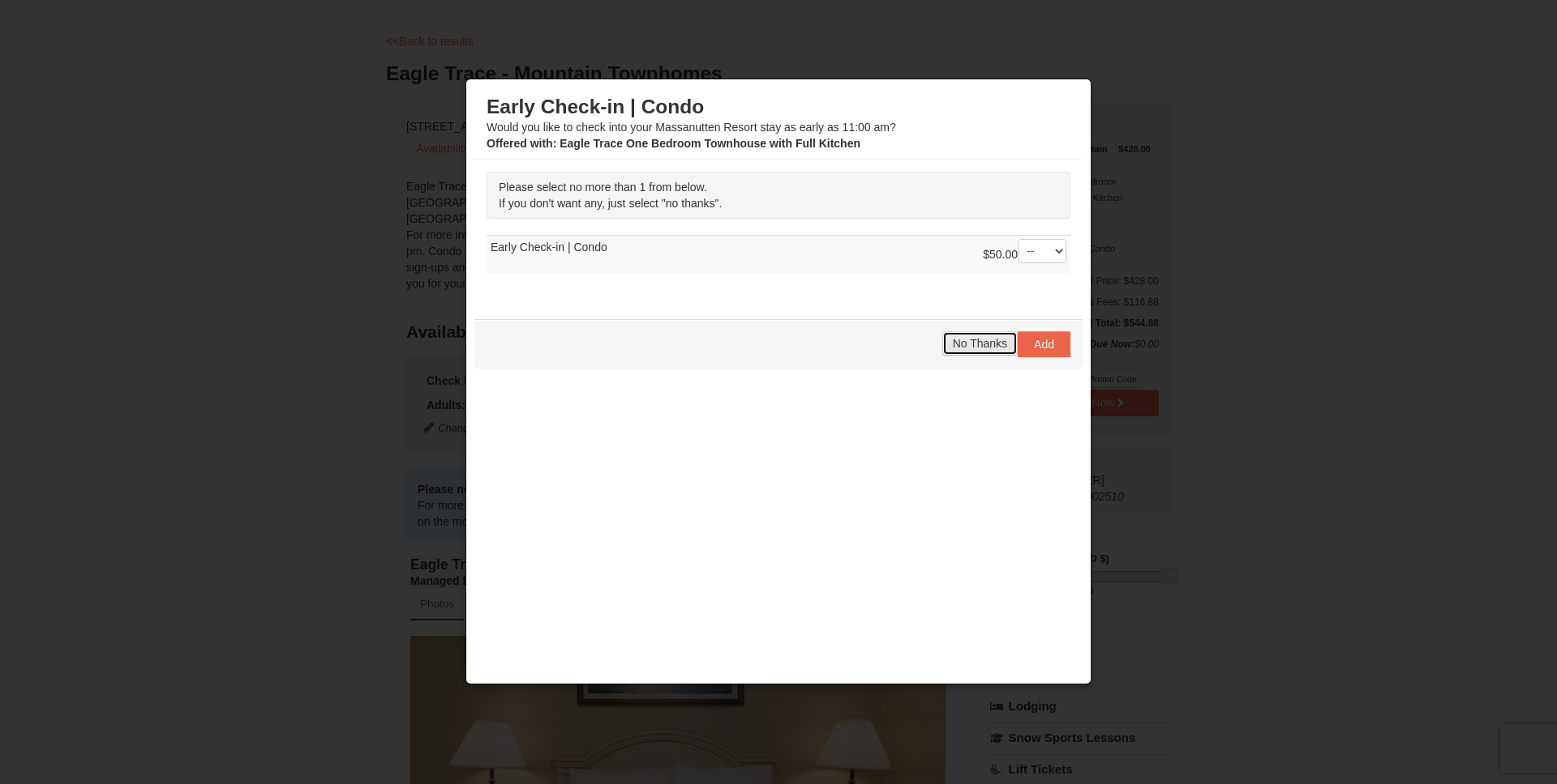
click at [979, 352] on button "No Thanks" at bounding box center [980, 344] width 75 height 25
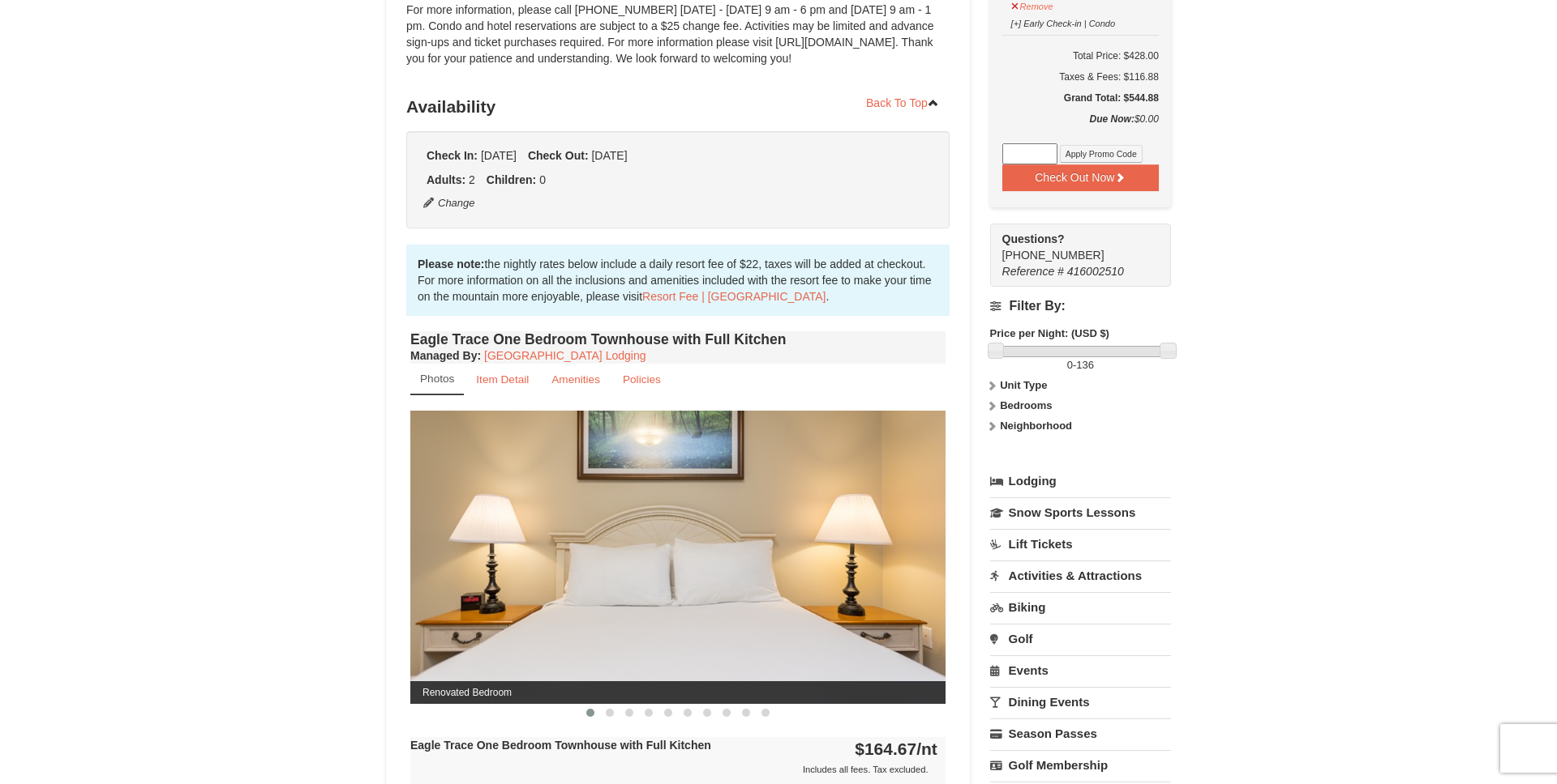
scroll to position [286, 0]
click at [611, 714] on span at bounding box center [609, 712] width 8 height 8
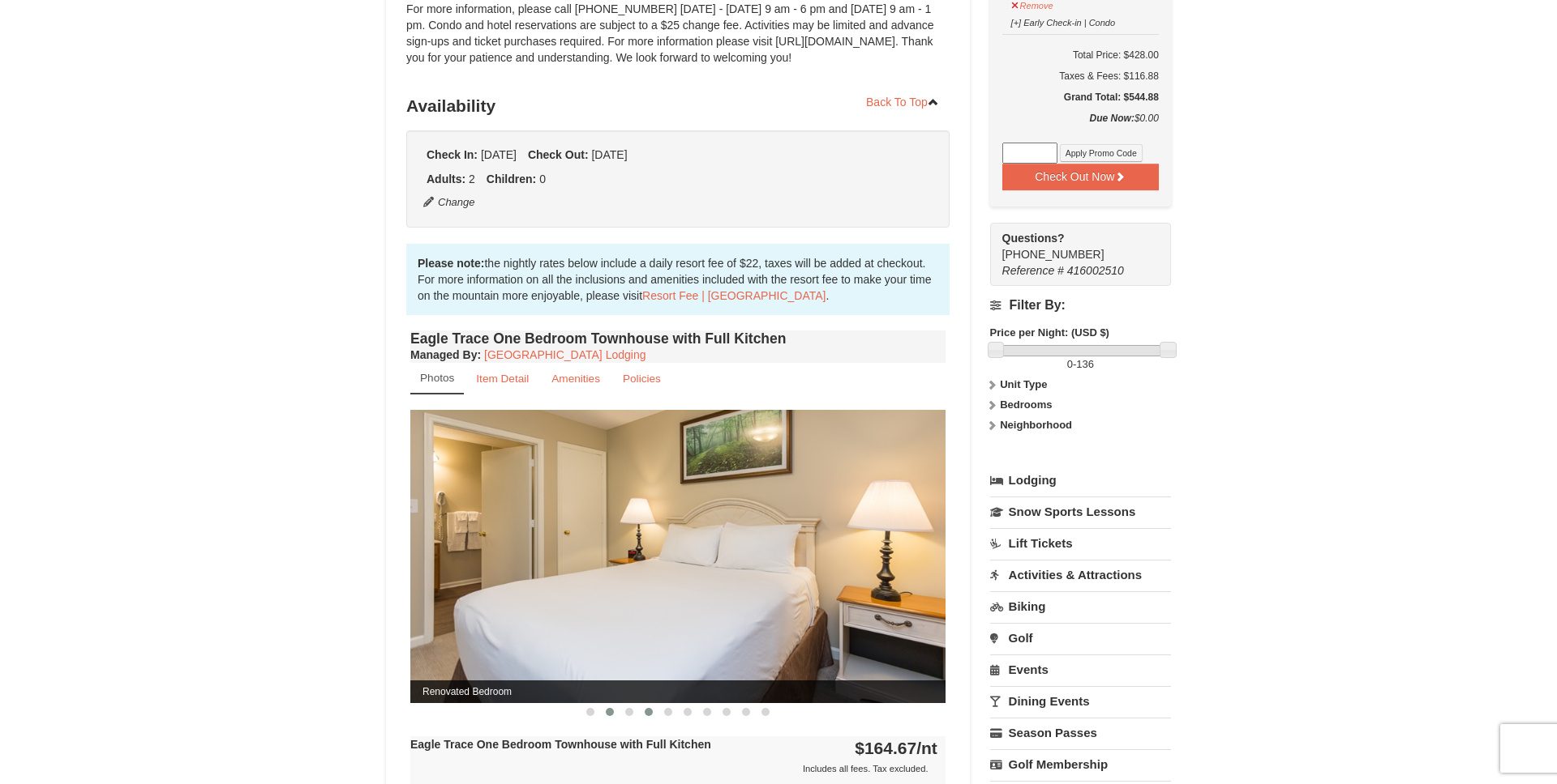
click at [639, 716] on button at bounding box center [648, 713] width 19 height 16
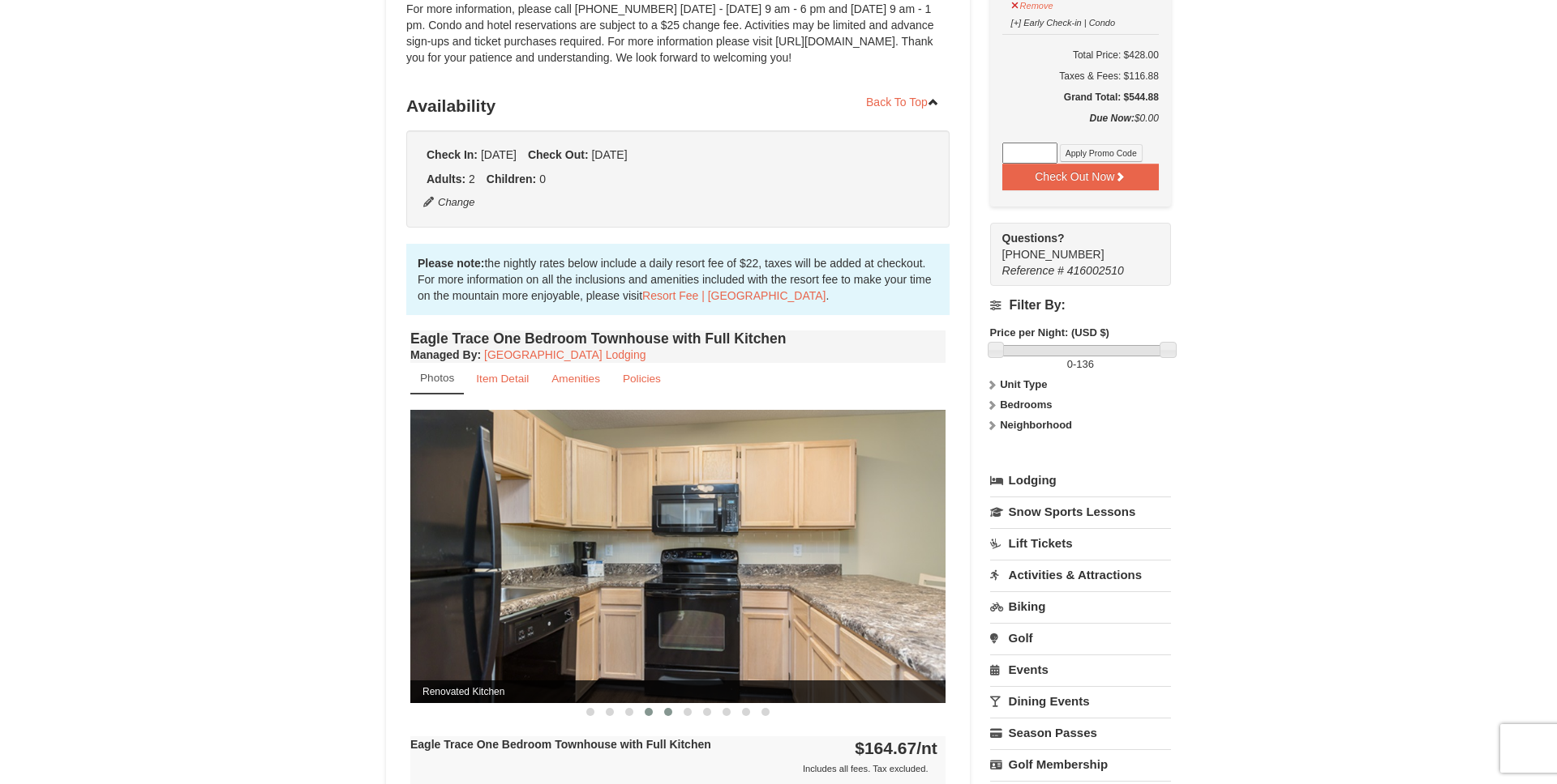
click at [673, 715] on button at bounding box center [667, 713] width 19 height 16
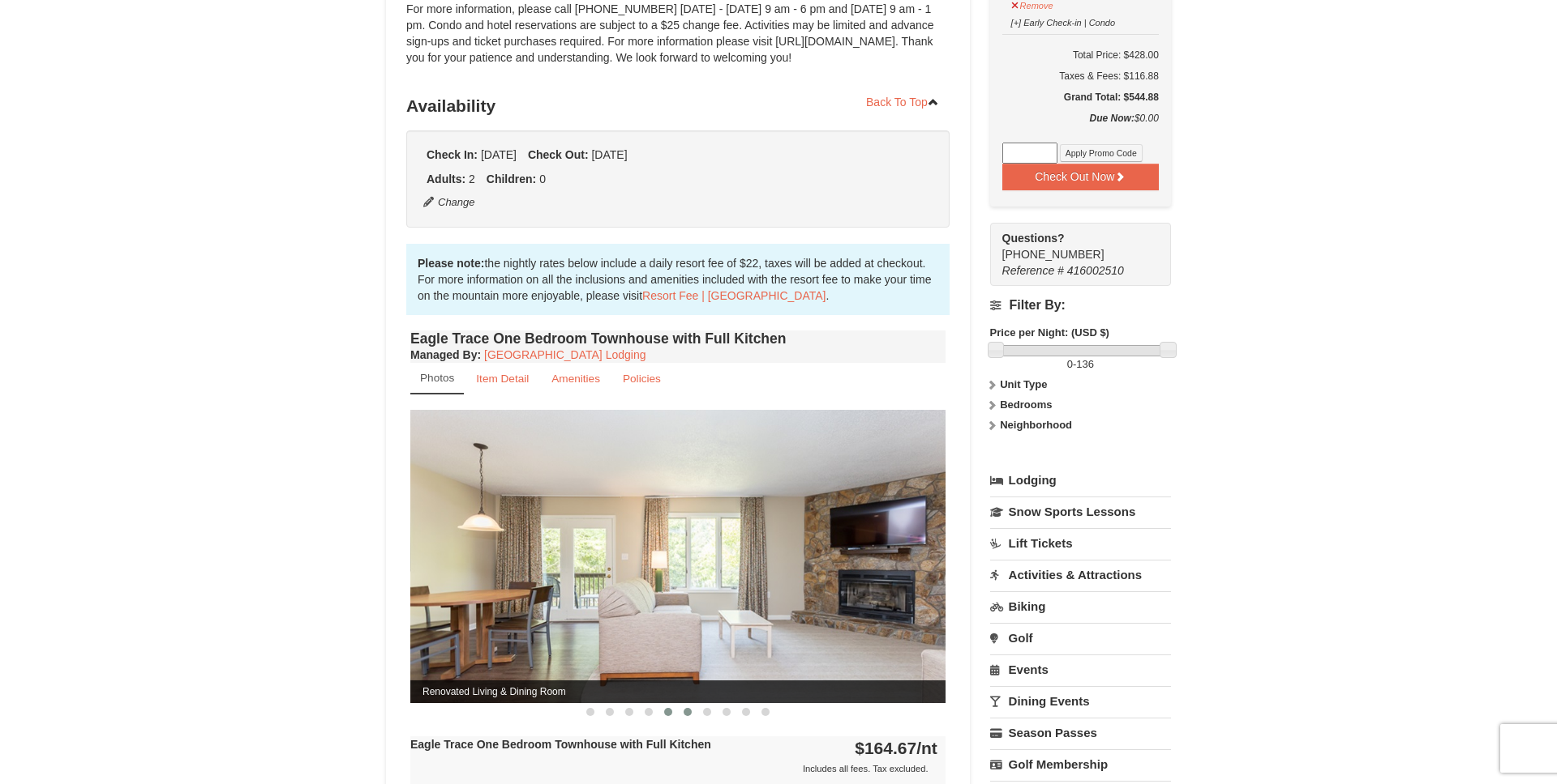
click at [690, 714] on span at bounding box center [688, 712] width 8 height 8
